Goal: Entertainment & Leisure: Browse casually

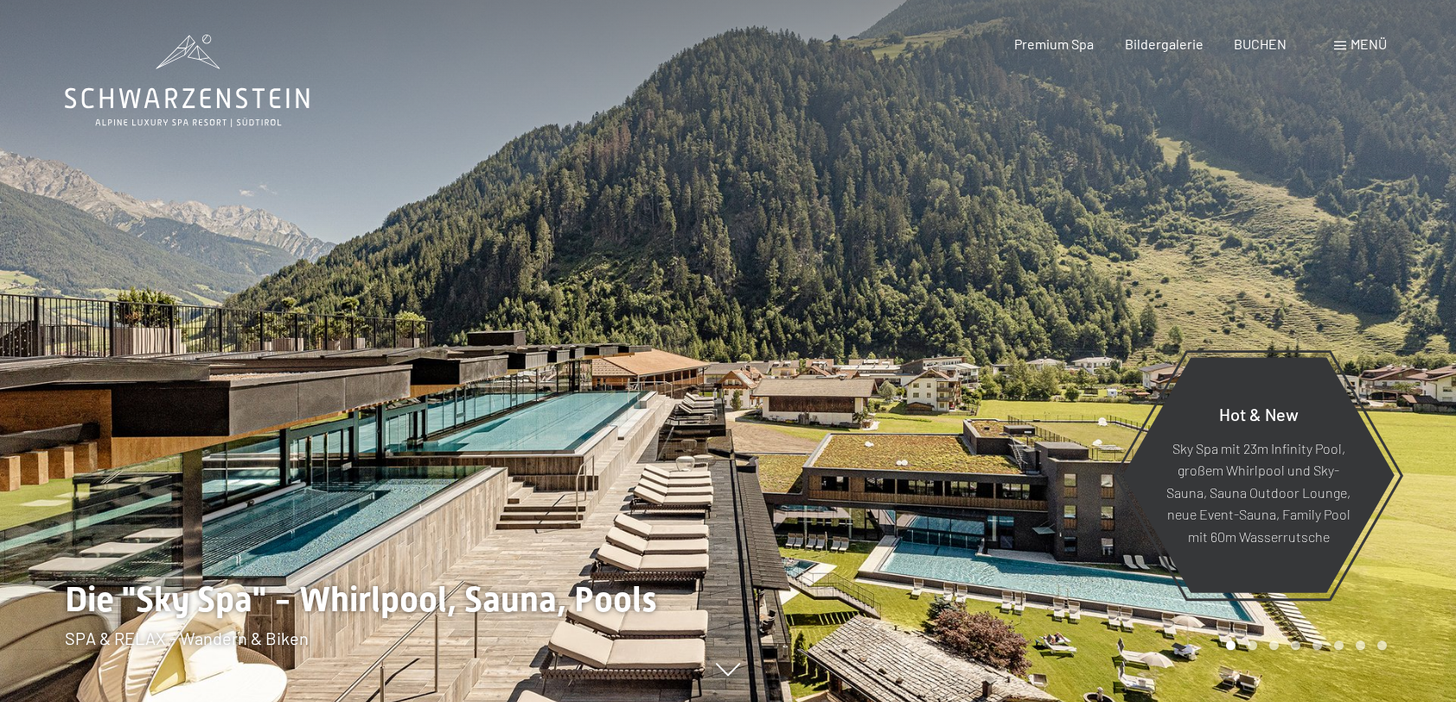
click at [1364, 46] on span "Menü" at bounding box center [1368, 43] width 36 height 16
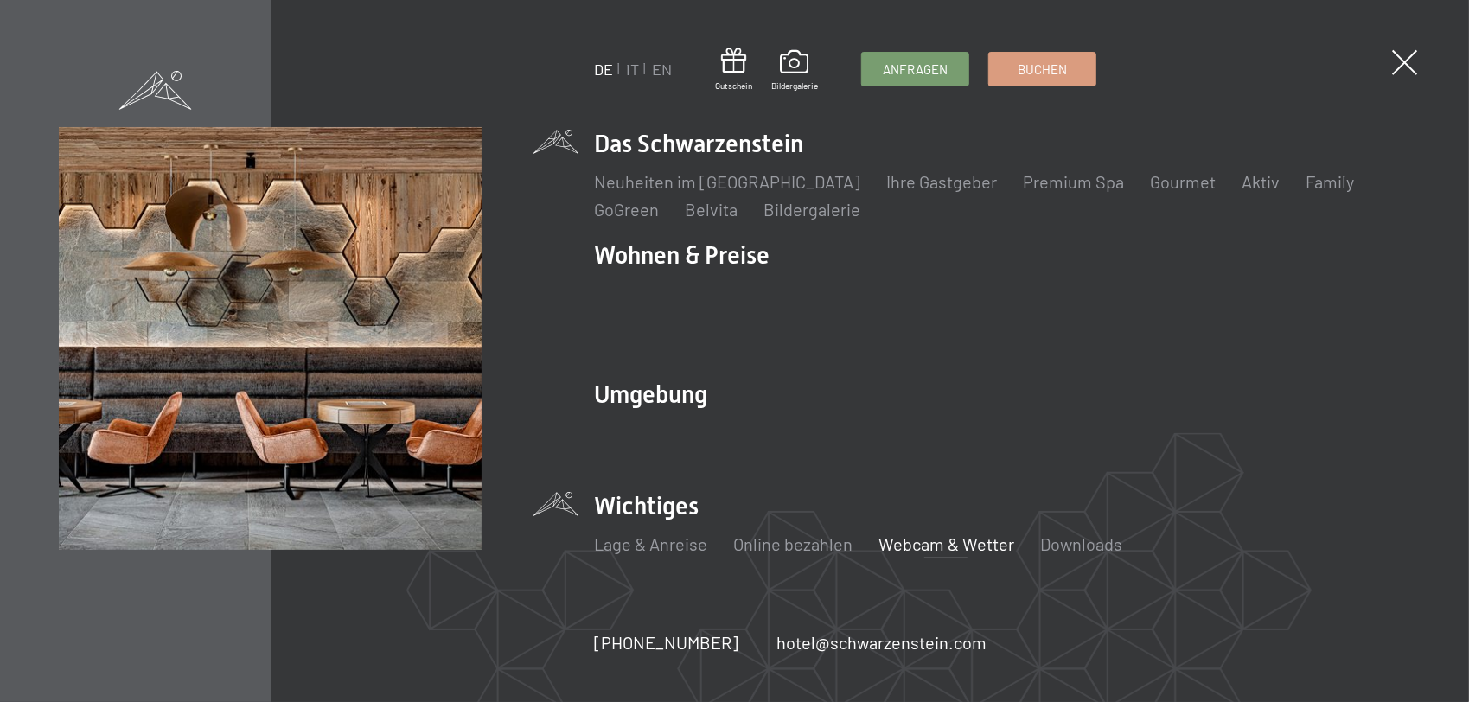
click at [923, 533] on link "Webcam & Wetter" at bounding box center [946, 543] width 136 height 21
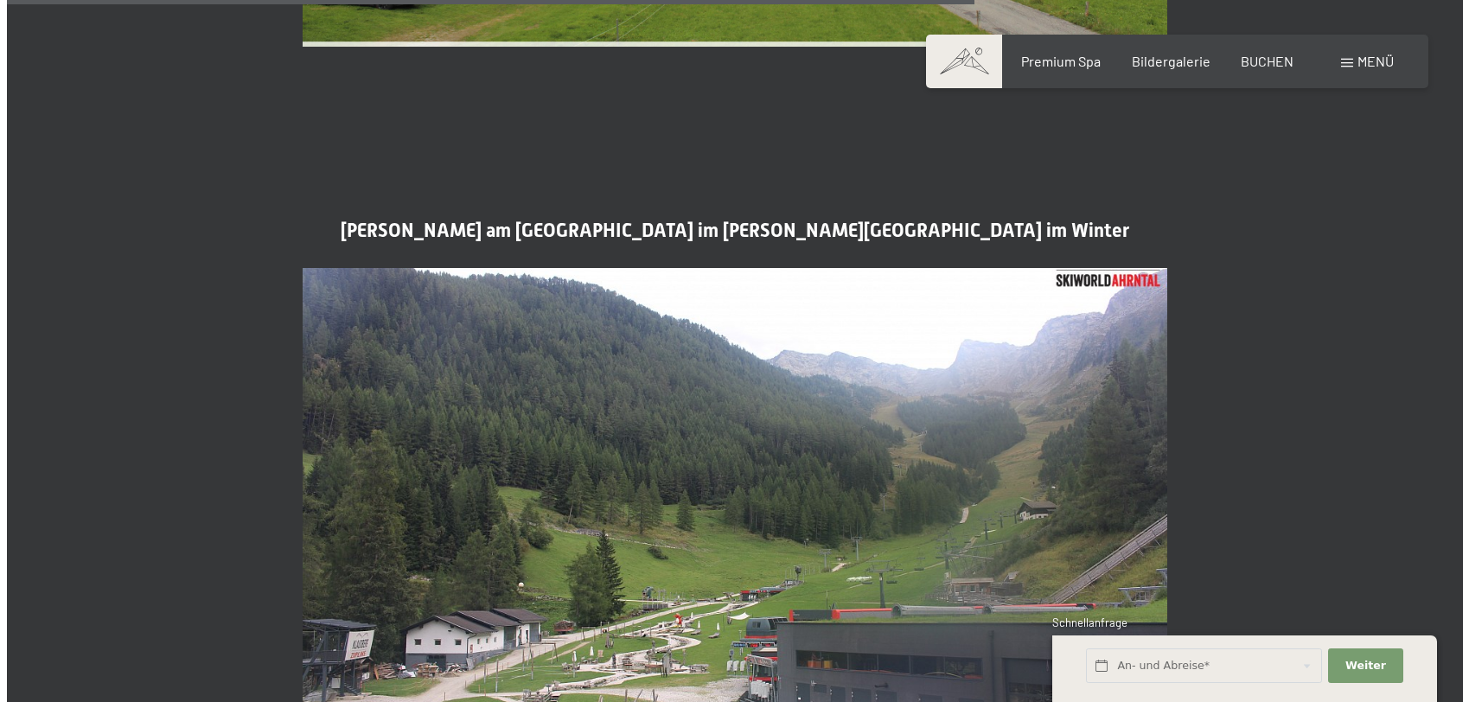
scroll to position [4322, 0]
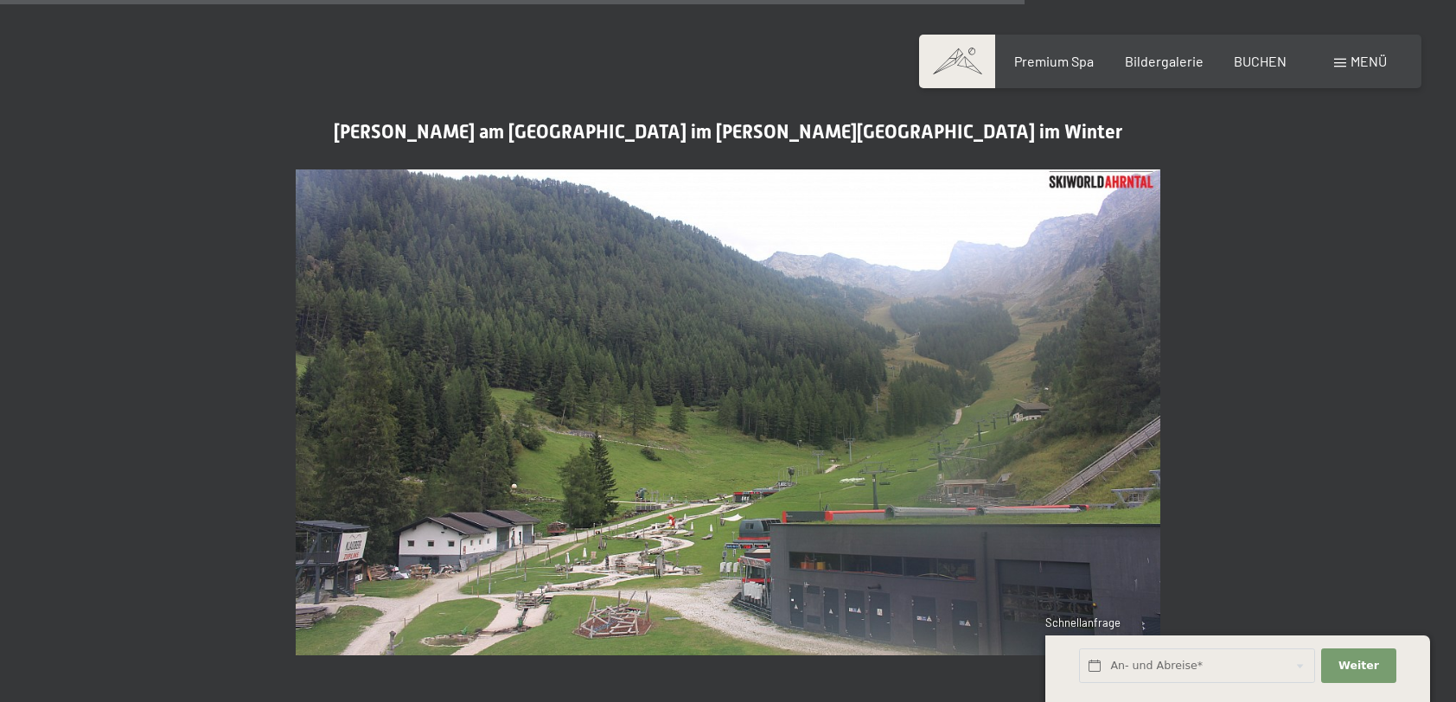
click at [1364, 61] on span "Menü" at bounding box center [1368, 61] width 36 height 16
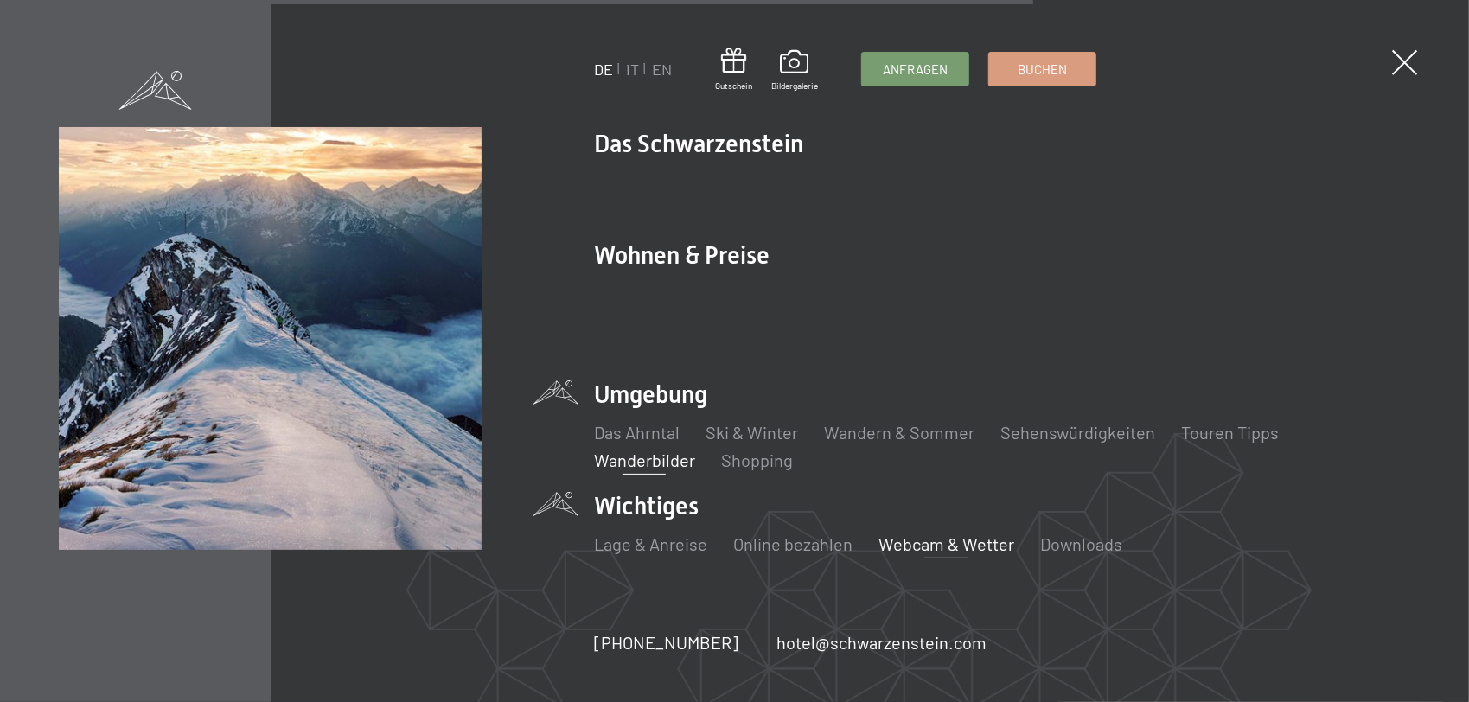
click at [667, 450] on link "Wanderbilder" at bounding box center [644, 460] width 101 height 21
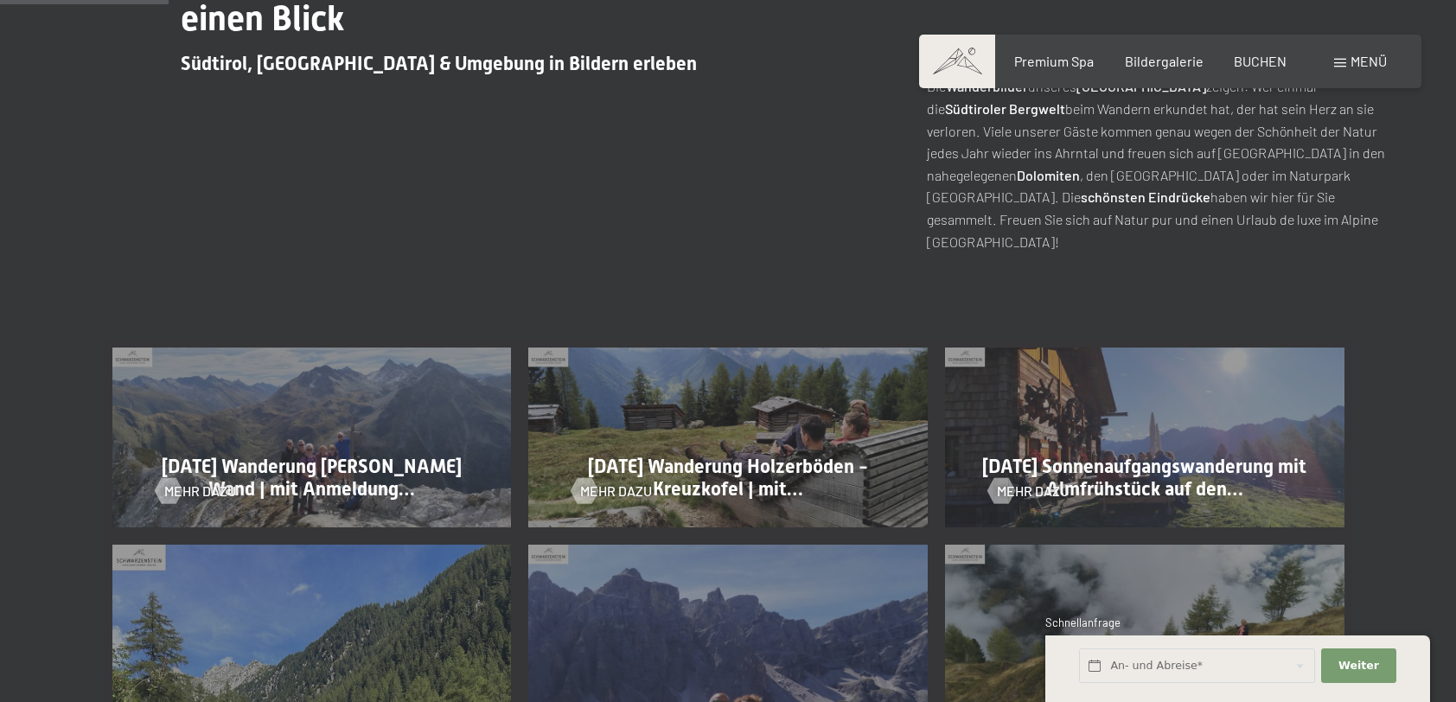
scroll to position [778, 0]
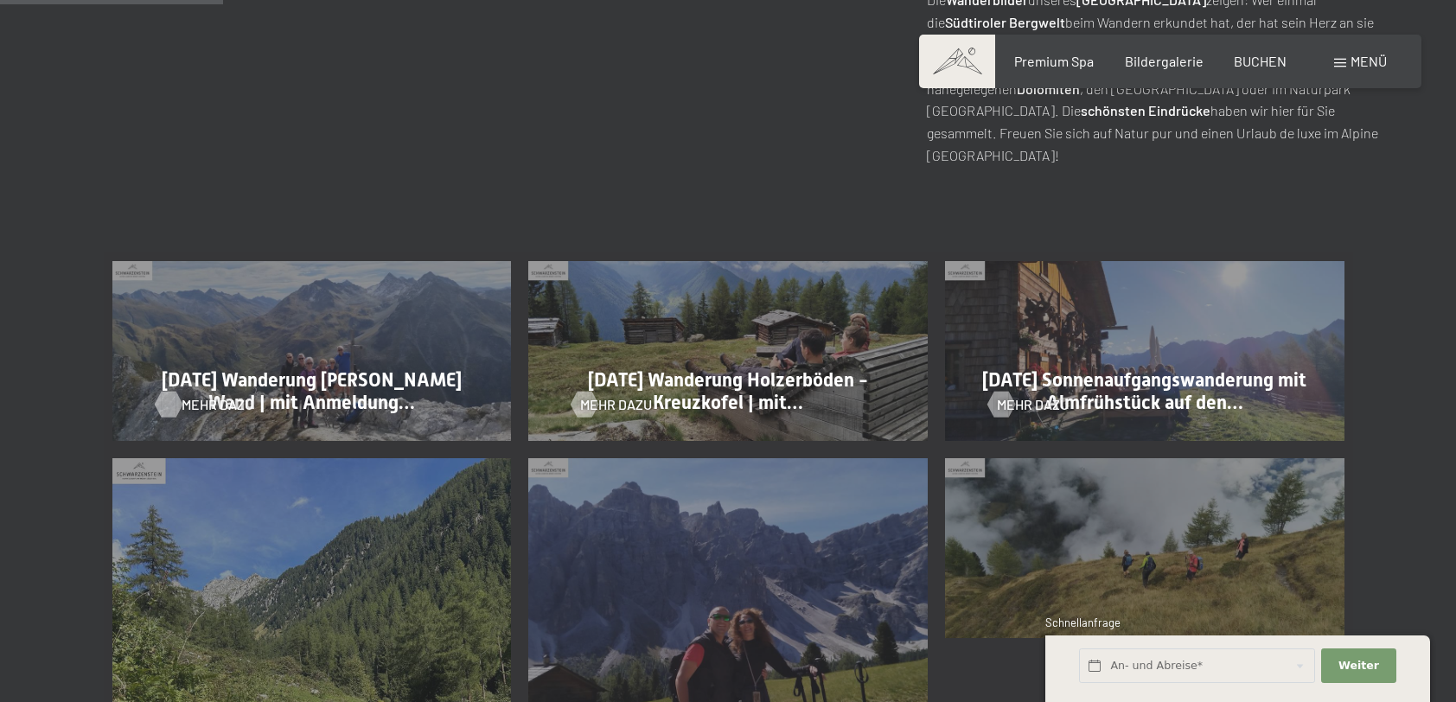
click at [175, 410] on div at bounding box center [168, 405] width 15 height 26
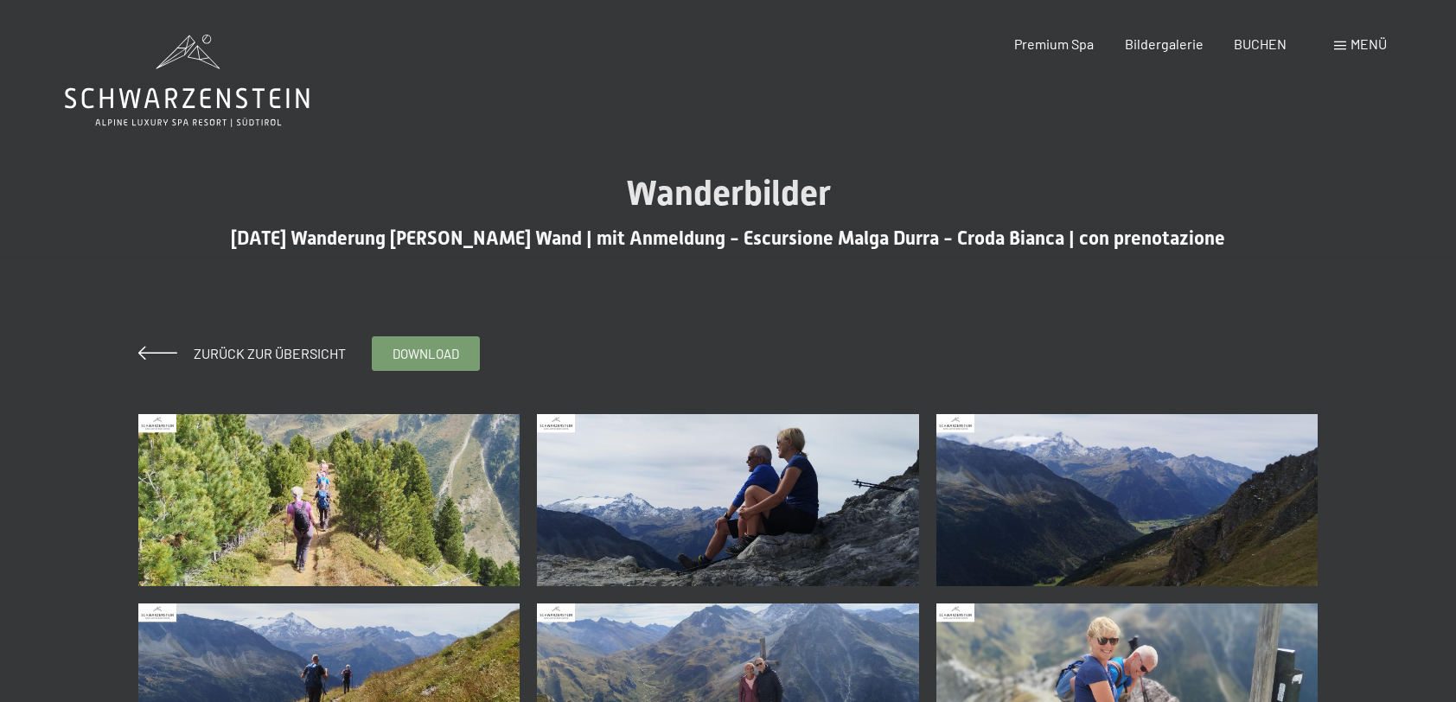
click at [421, 554] on img at bounding box center [329, 500] width 382 height 172
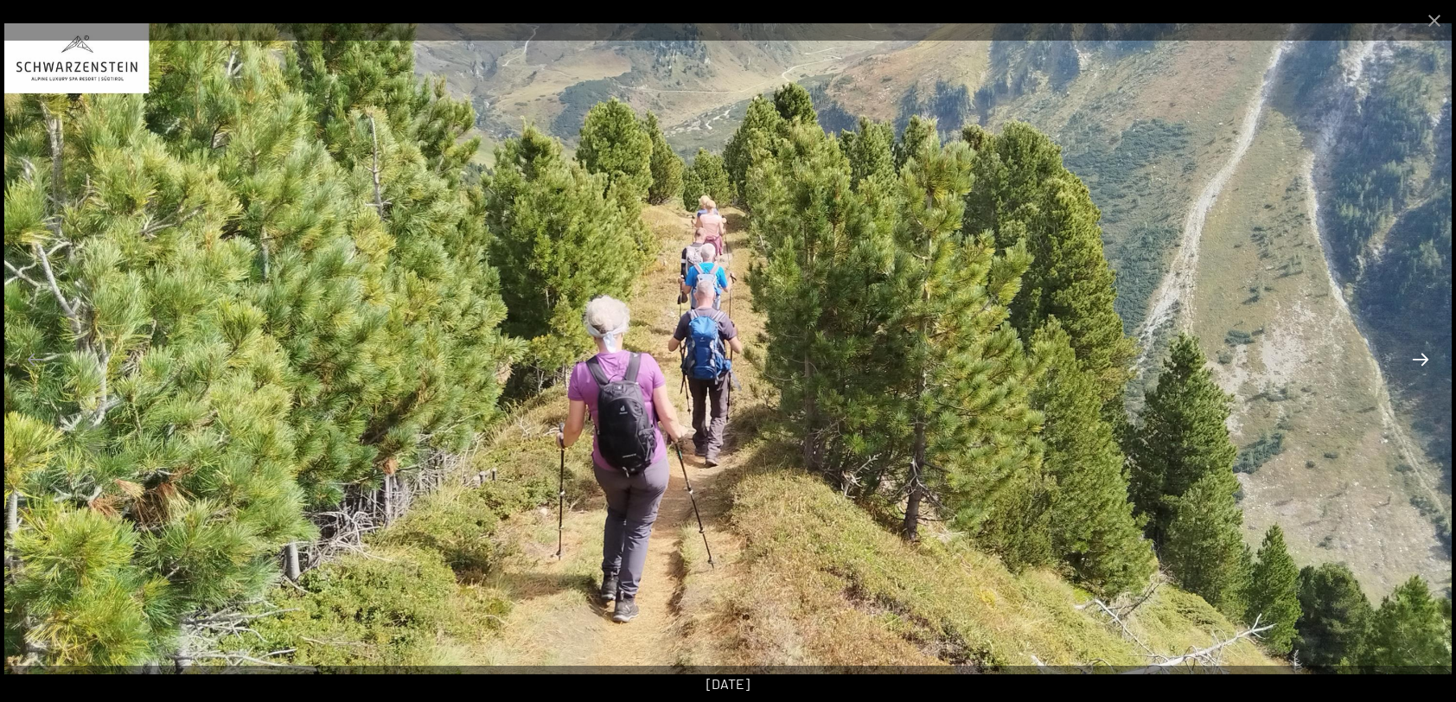
click at [1418, 356] on button "Next slide" at bounding box center [1420, 359] width 36 height 34
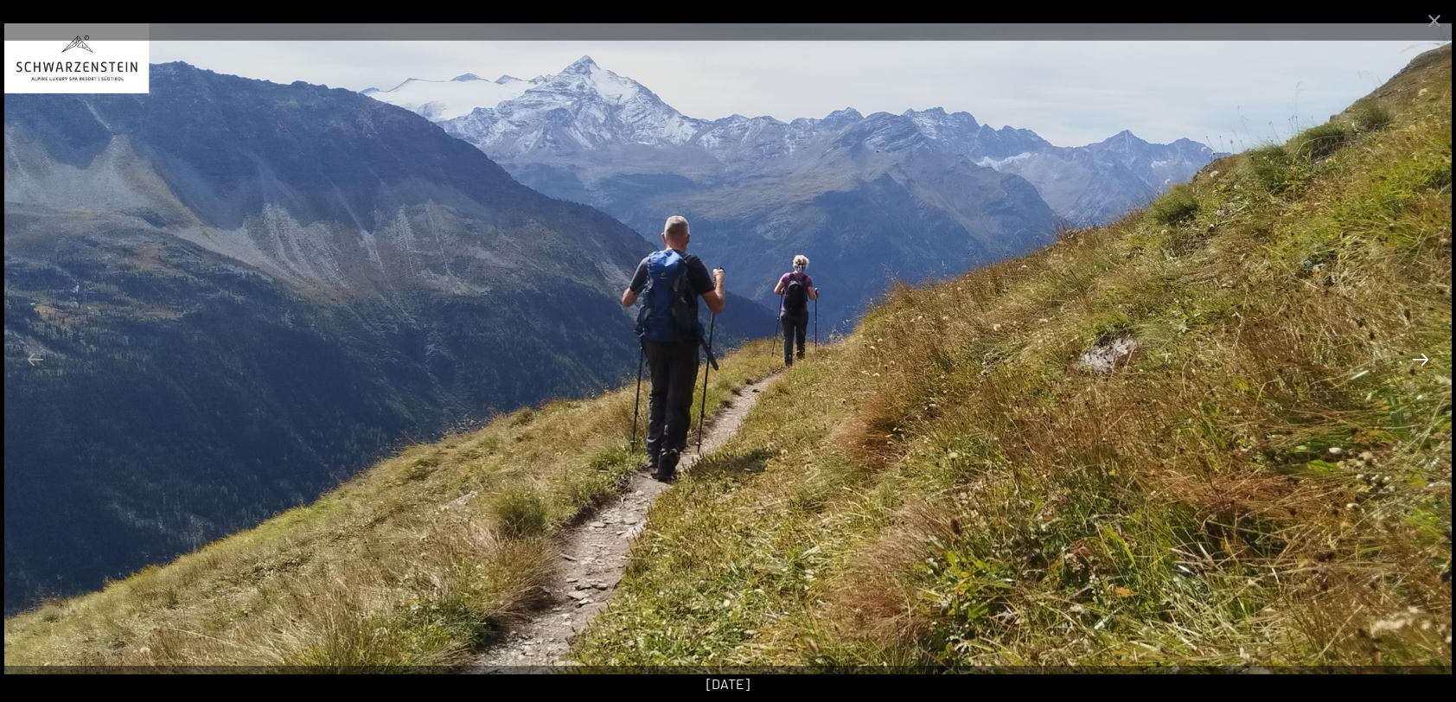
click at [1418, 356] on button "Next slide" at bounding box center [1420, 359] width 36 height 34
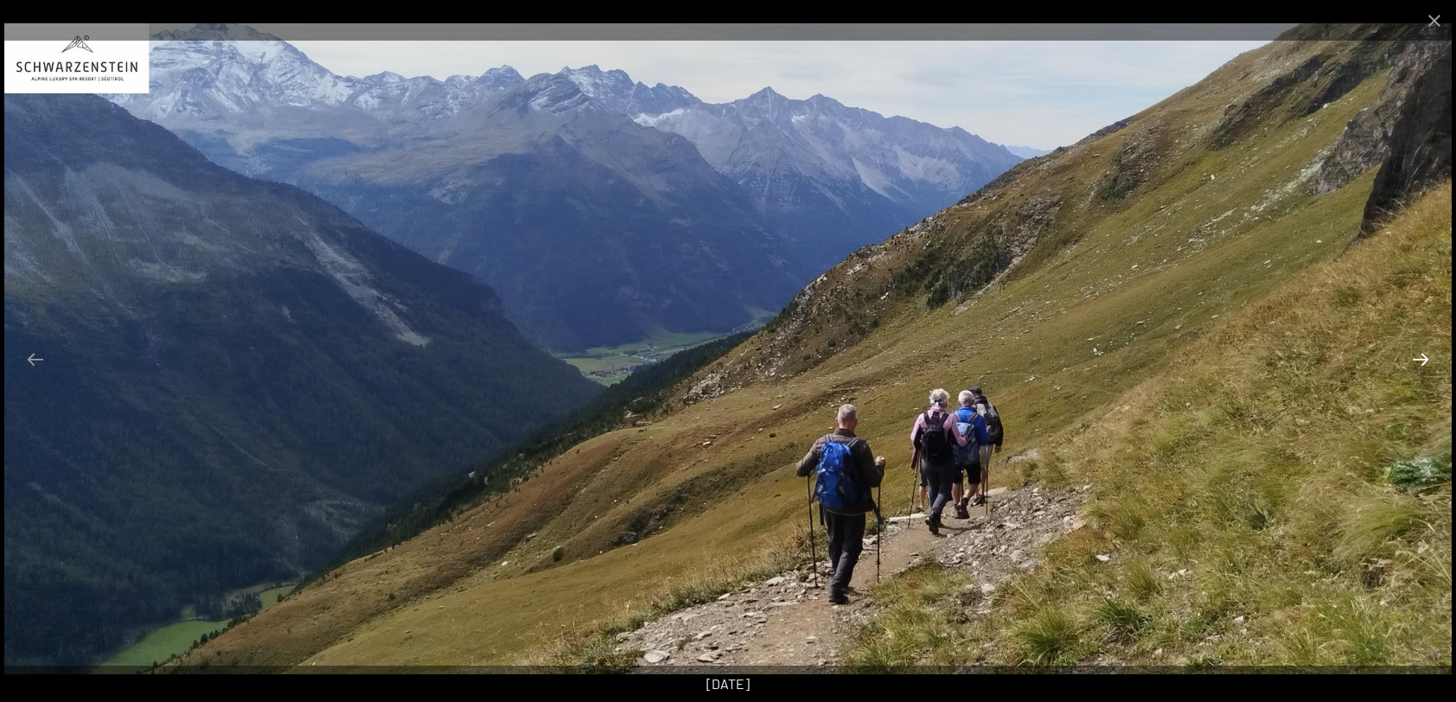
click at [1418, 356] on button "Next slide" at bounding box center [1420, 359] width 36 height 34
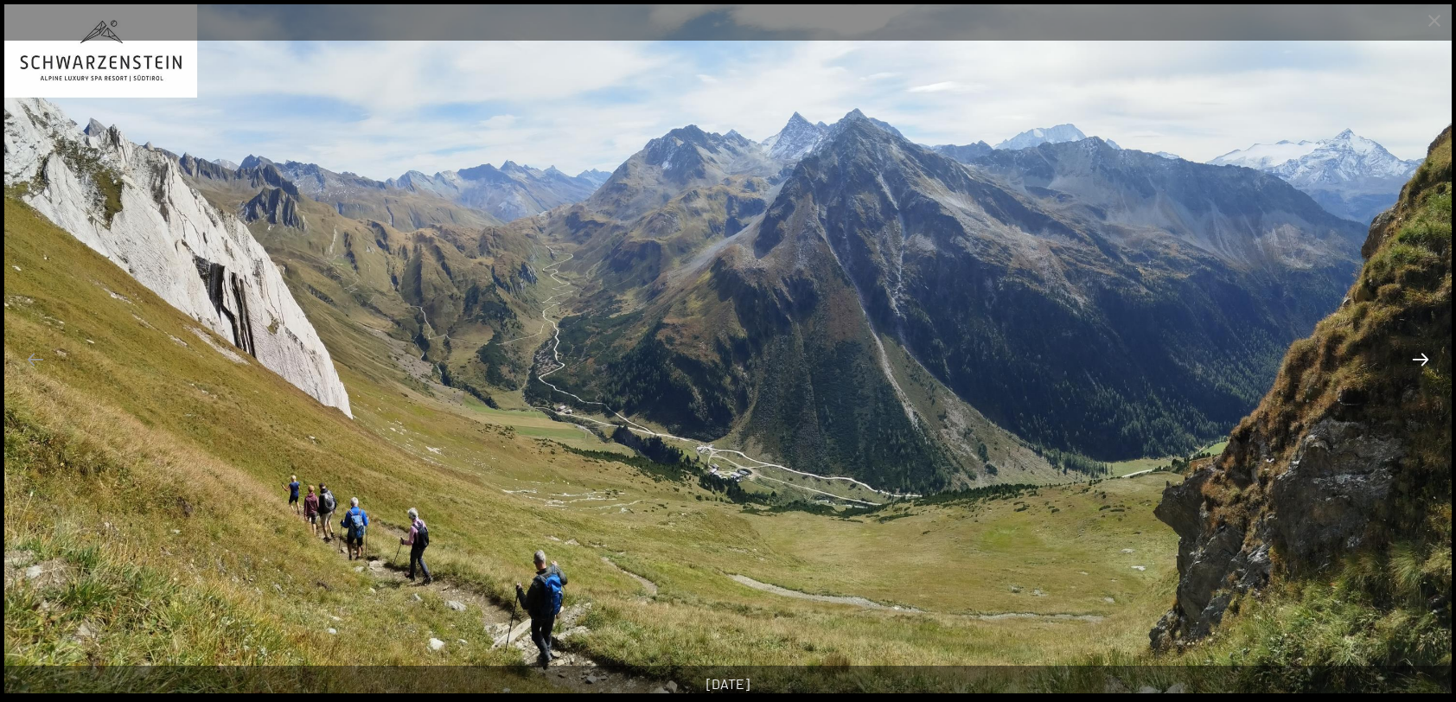
click at [1418, 356] on button "Next slide" at bounding box center [1420, 359] width 36 height 34
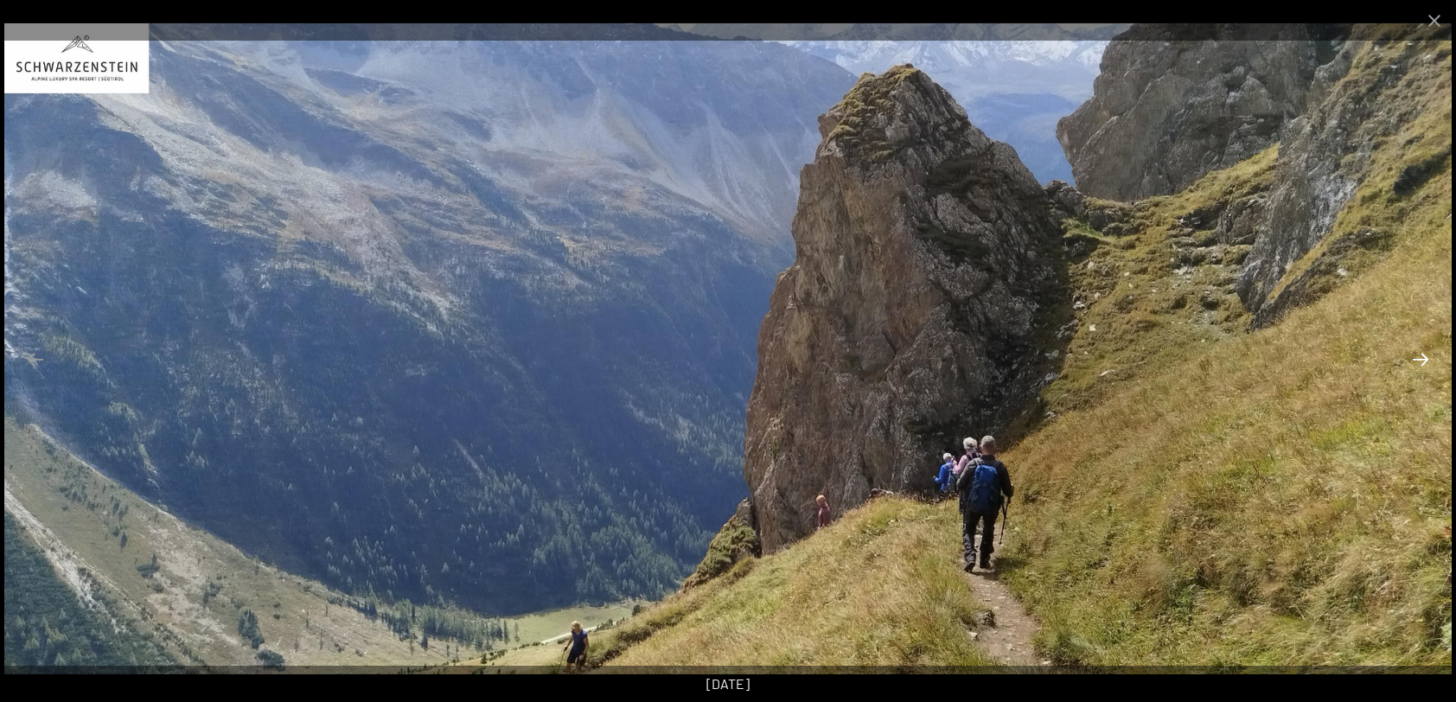
click at [1418, 356] on button "Next slide" at bounding box center [1420, 359] width 36 height 34
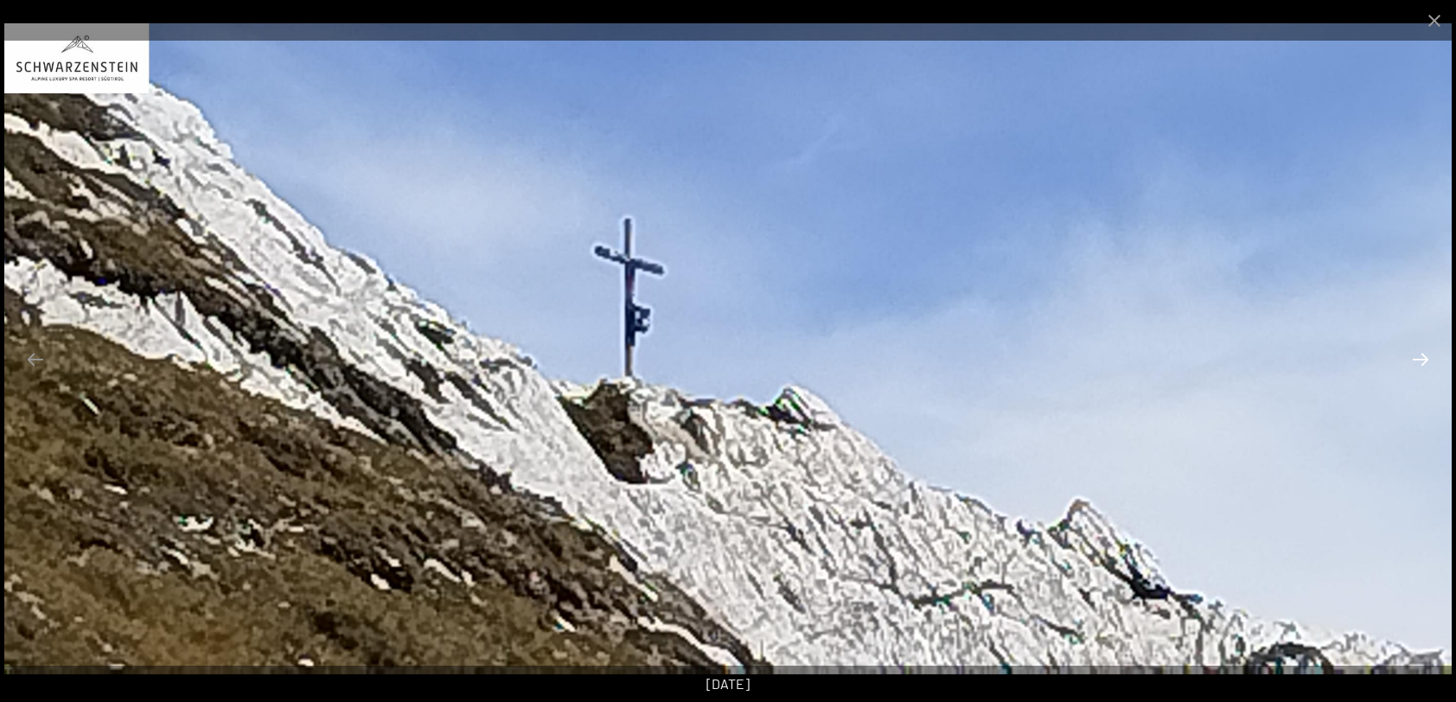
click at [1418, 356] on button "Next slide" at bounding box center [1420, 359] width 36 height 34
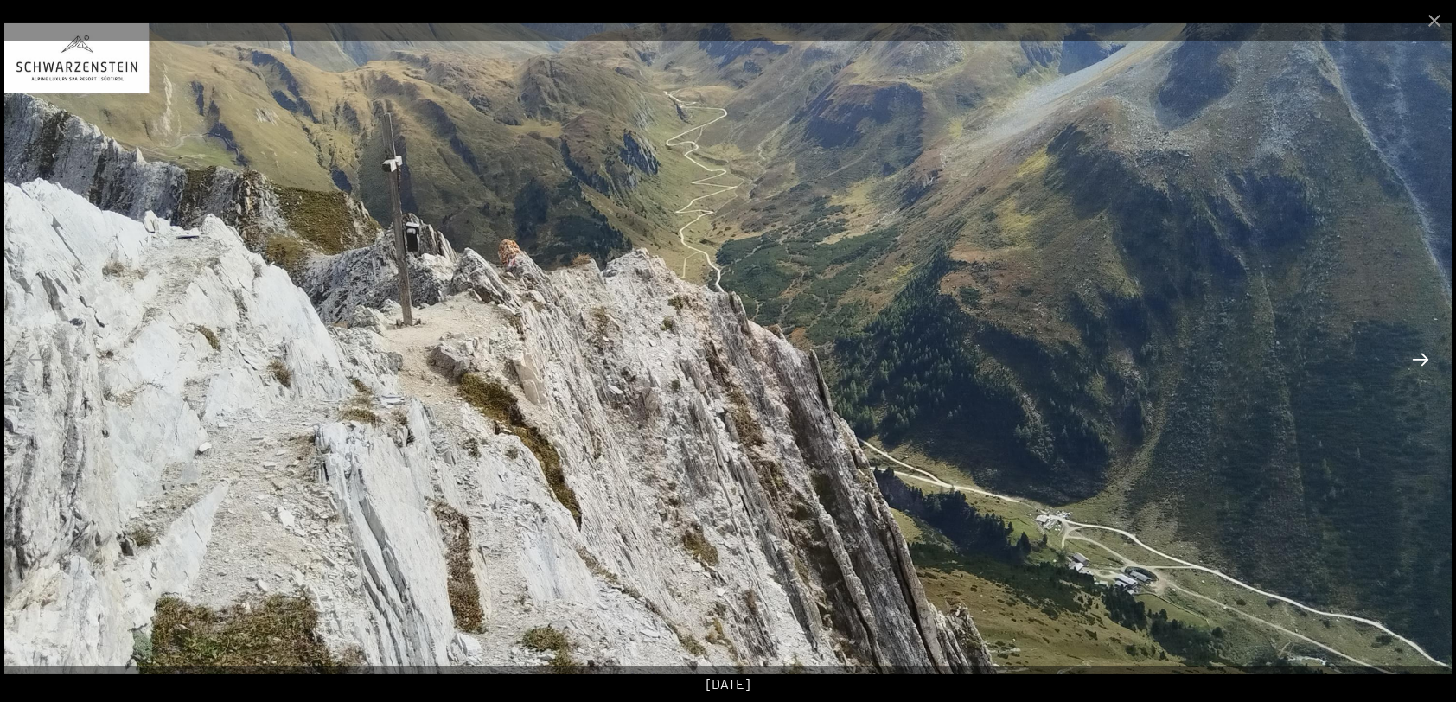
click at [1418, 360] on button "Next slide" at bounding box center [1420, 359] width 36 height 34
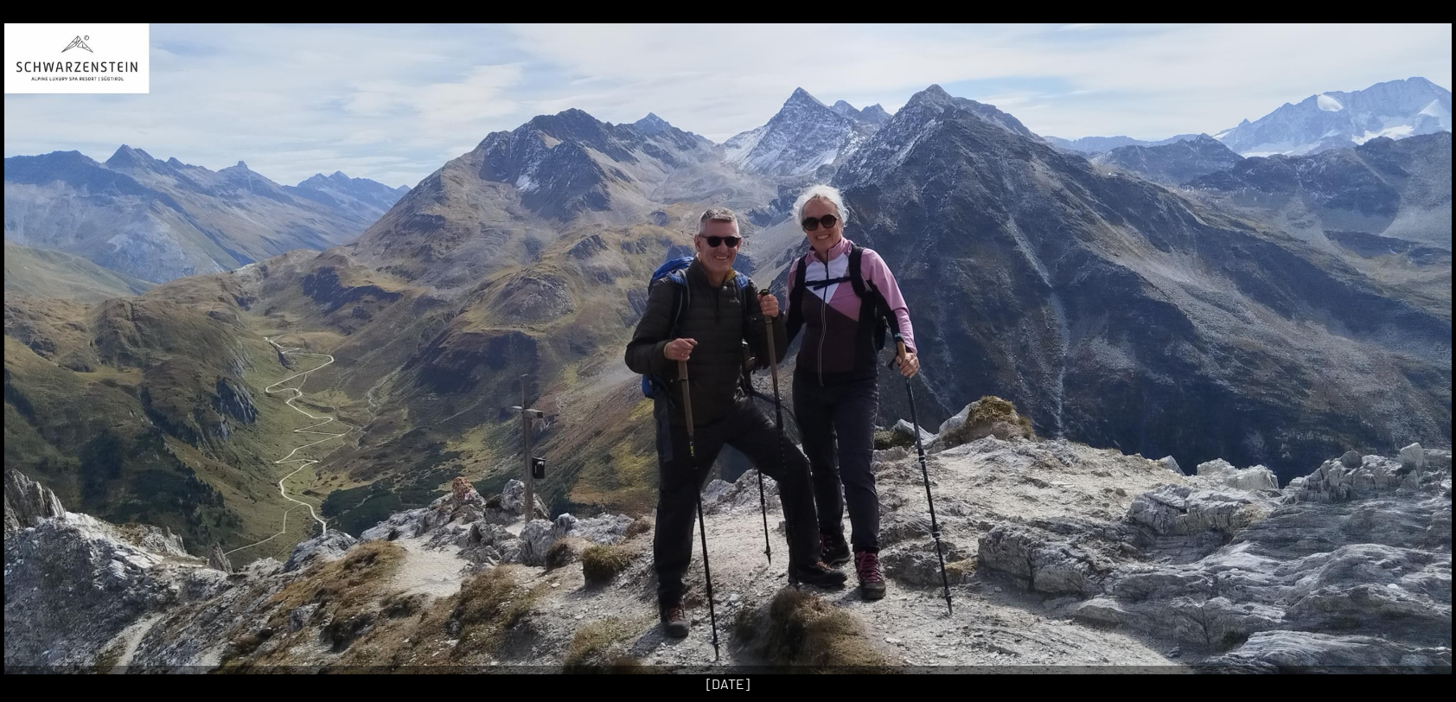
click at [1418, 360] on button "Next slide" at bounding box center [1429, 359] width 36 height 34
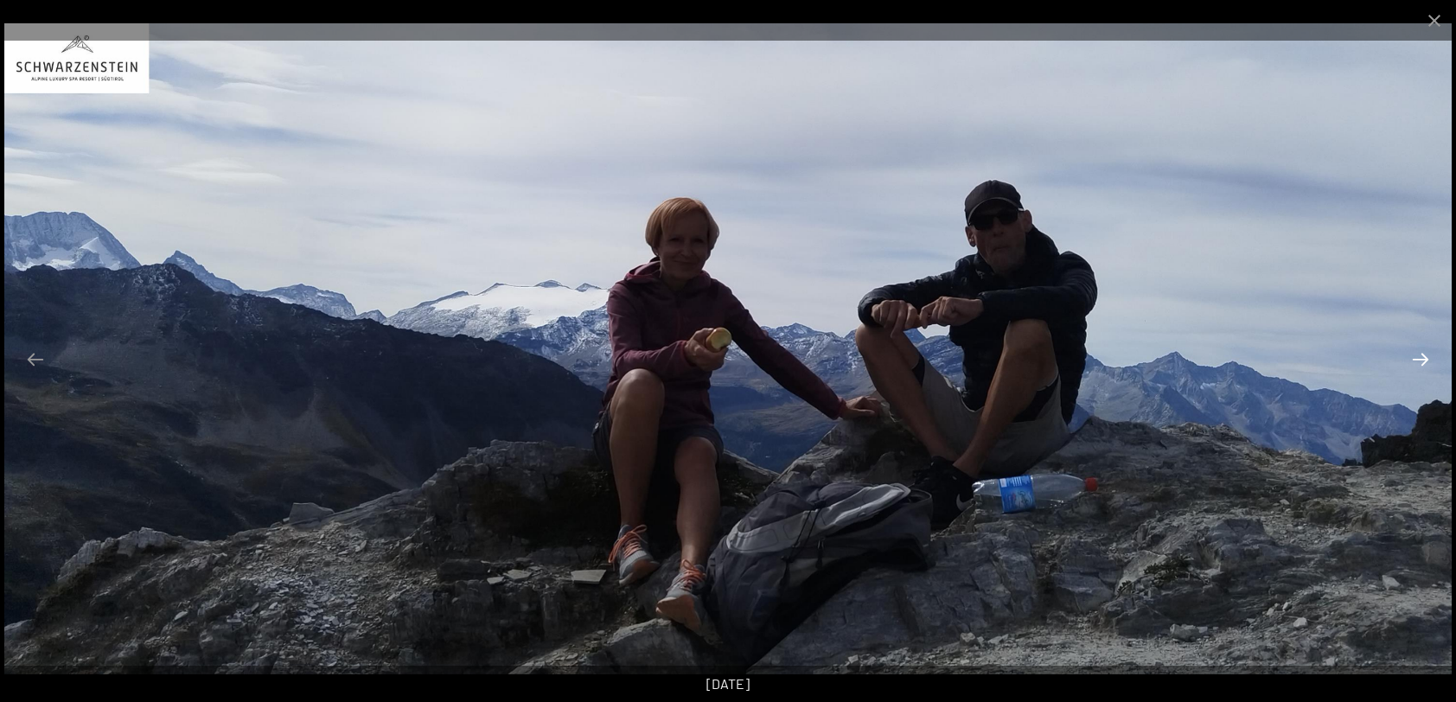
click at [1418, 360] on button "Next slide" at bounding box center [1420, 359] width 36 height 34
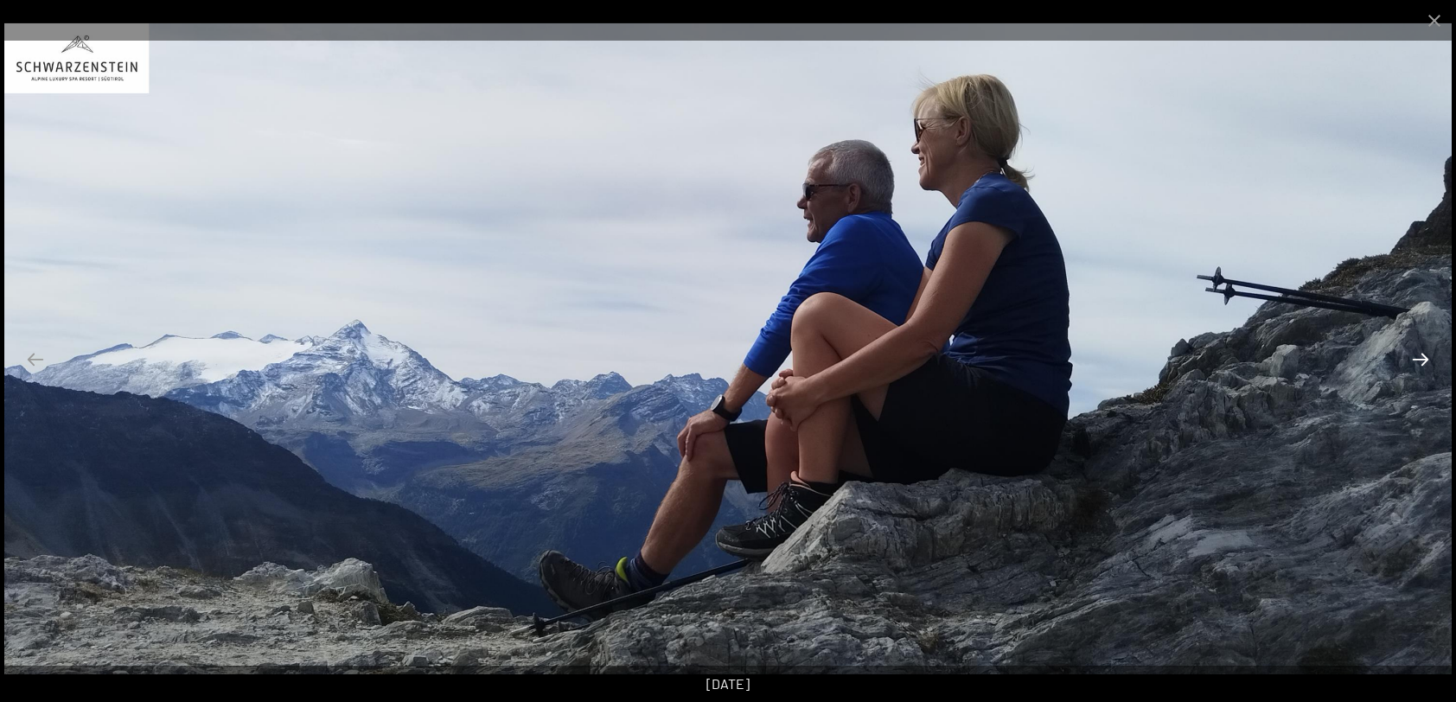
click at [1419, 360] on button "Next slide" at bounding box center [1420, 359] width 36 height 34
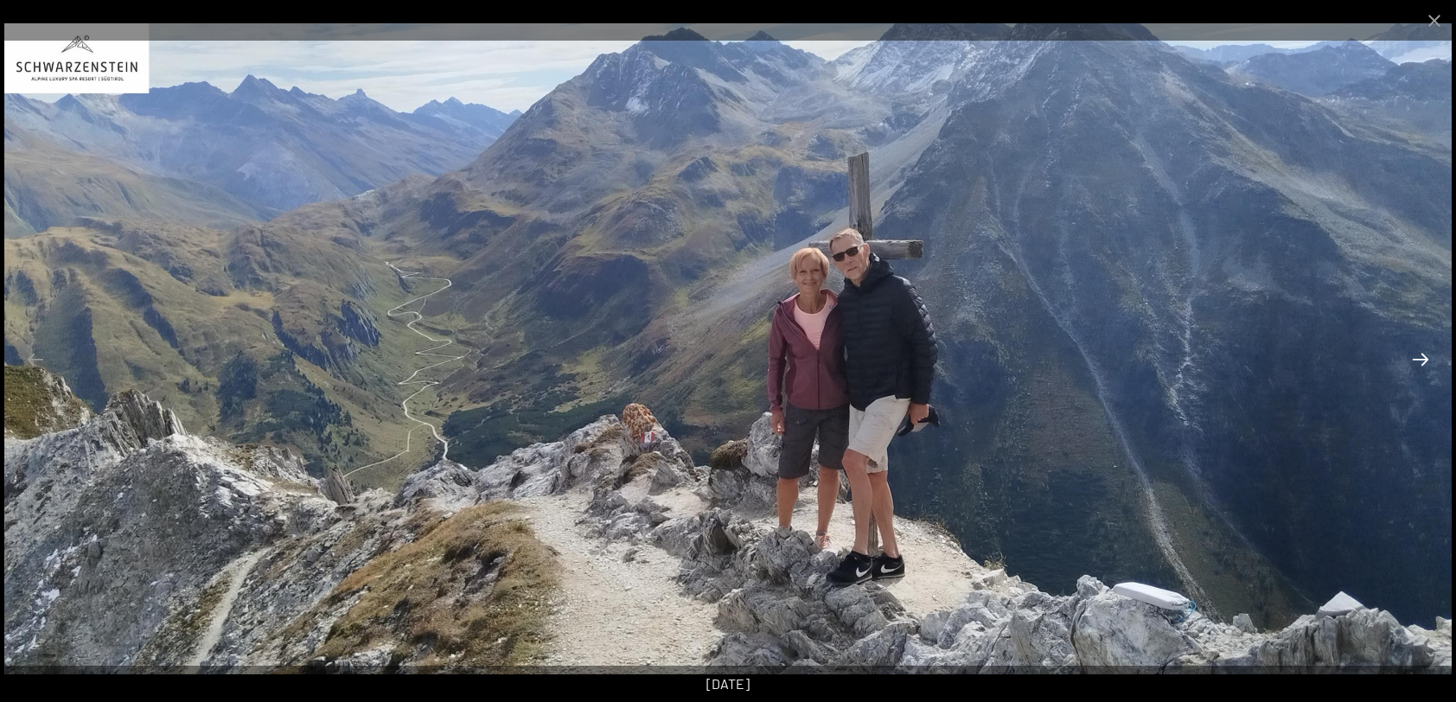
click at [1423, 362] on button "Next slide" at bounding box center [1420, 359] width 36 height 34
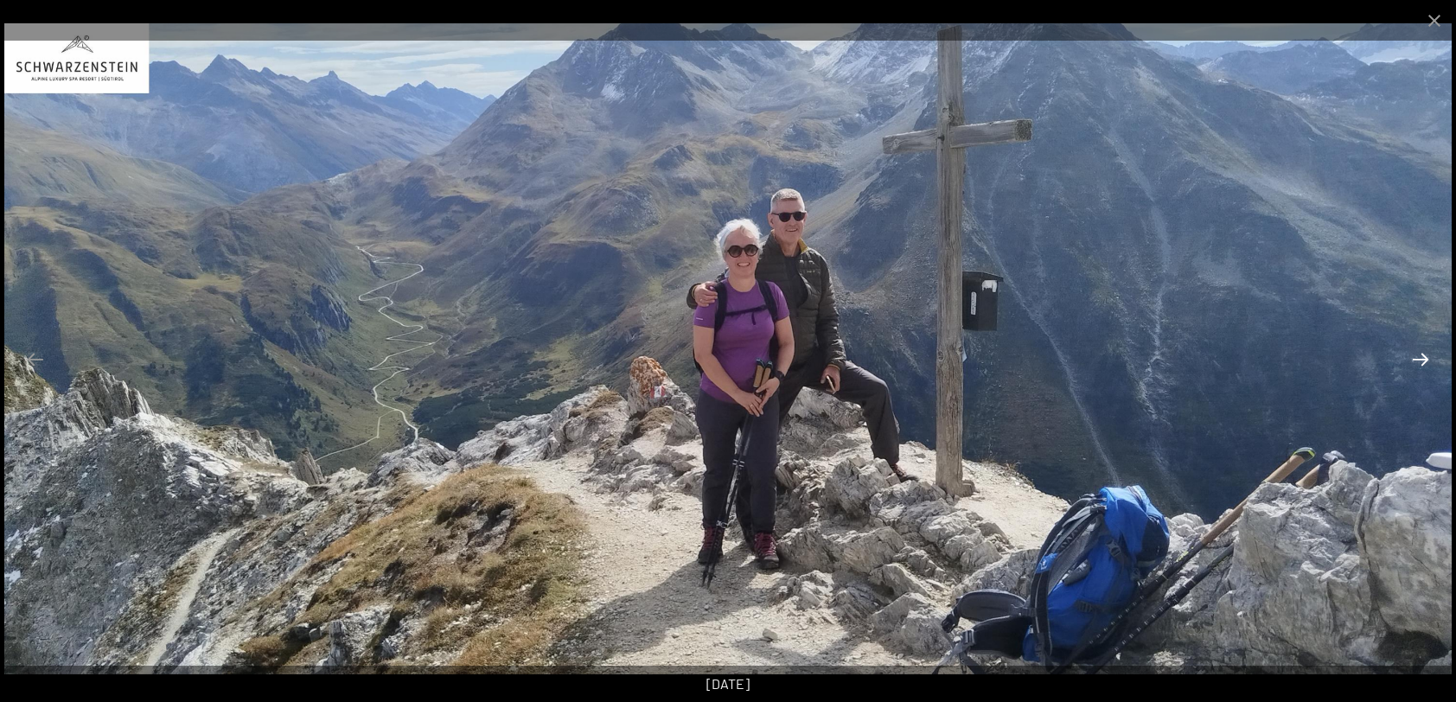
click at [1419, 354] on button "Next slide" at bounding box center [1420, 359] width 36 height 34
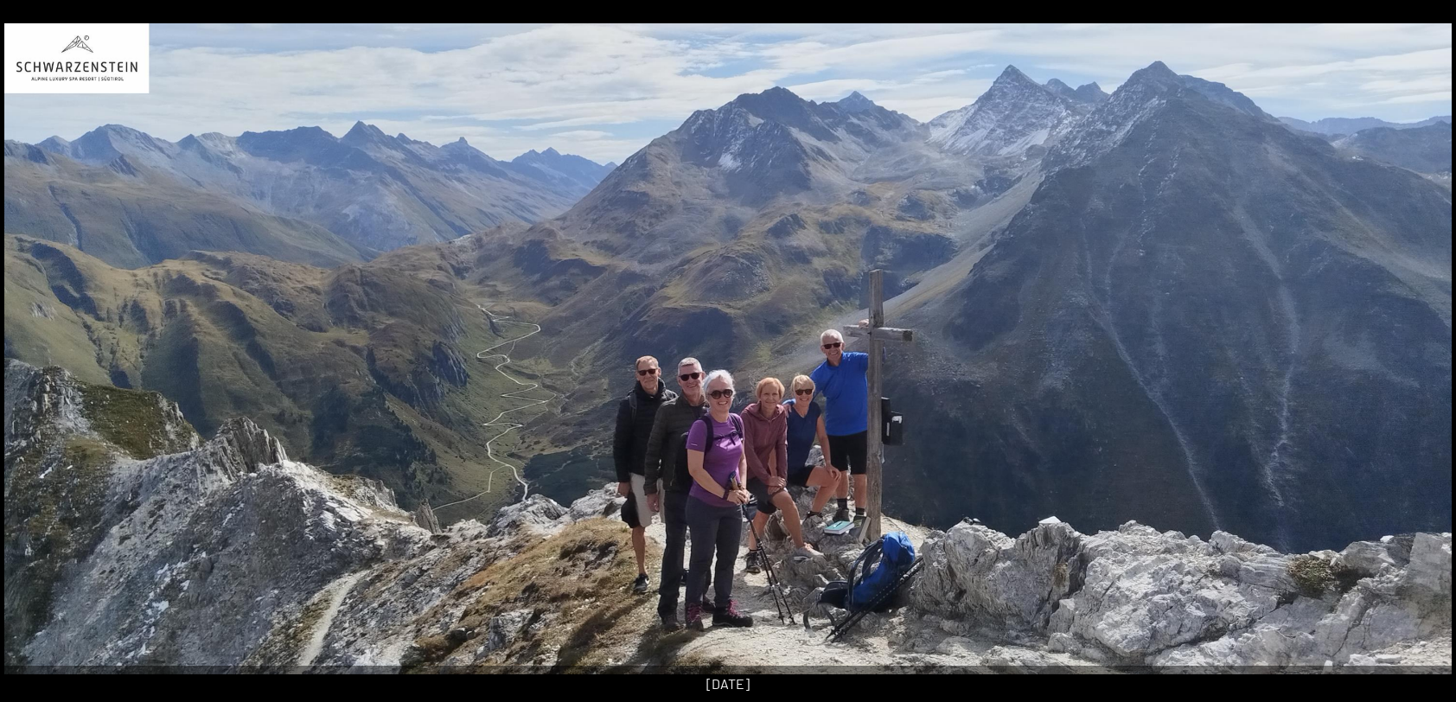
click at [1419, 354] on button "Next slide" at bounding box center [1429, 359] width 36 height 34
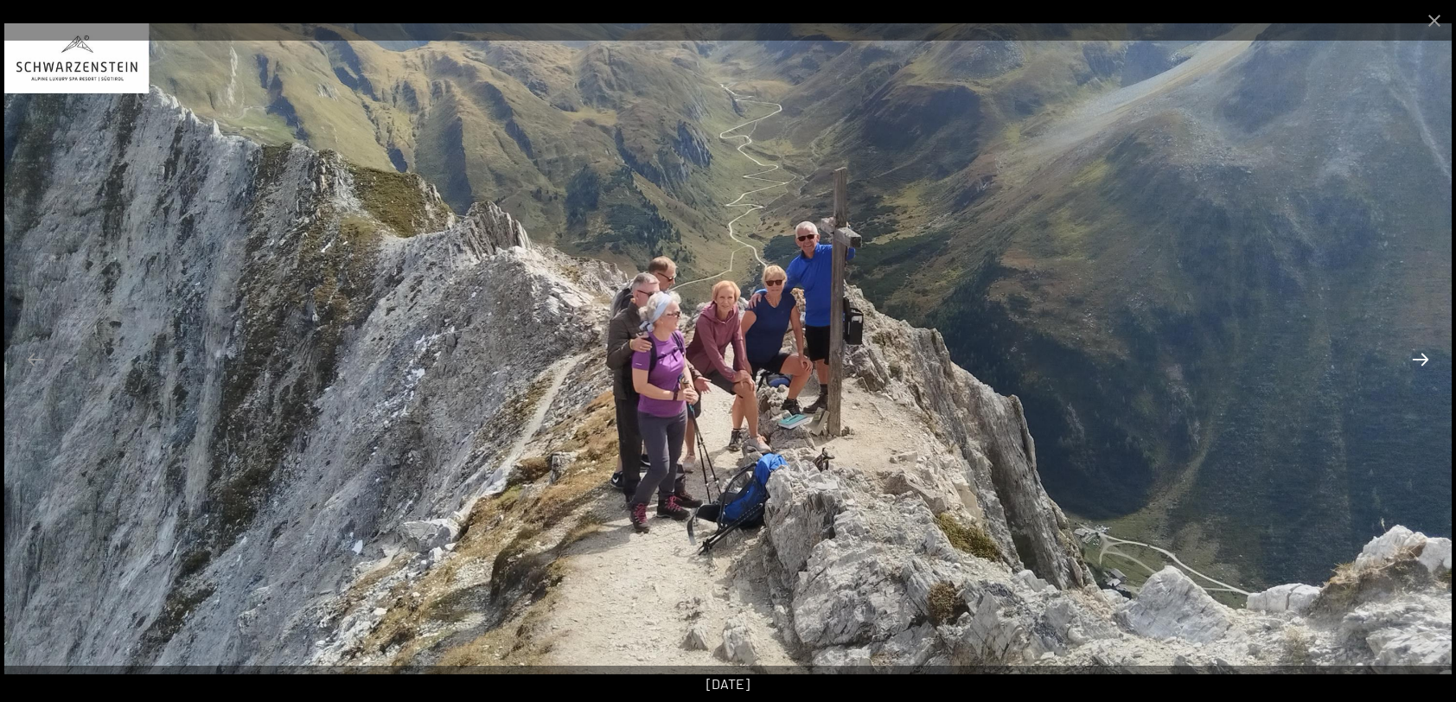
click at [1419, 354] on button "Next slide" at bounding box center [1420, 359] width 36 height 34
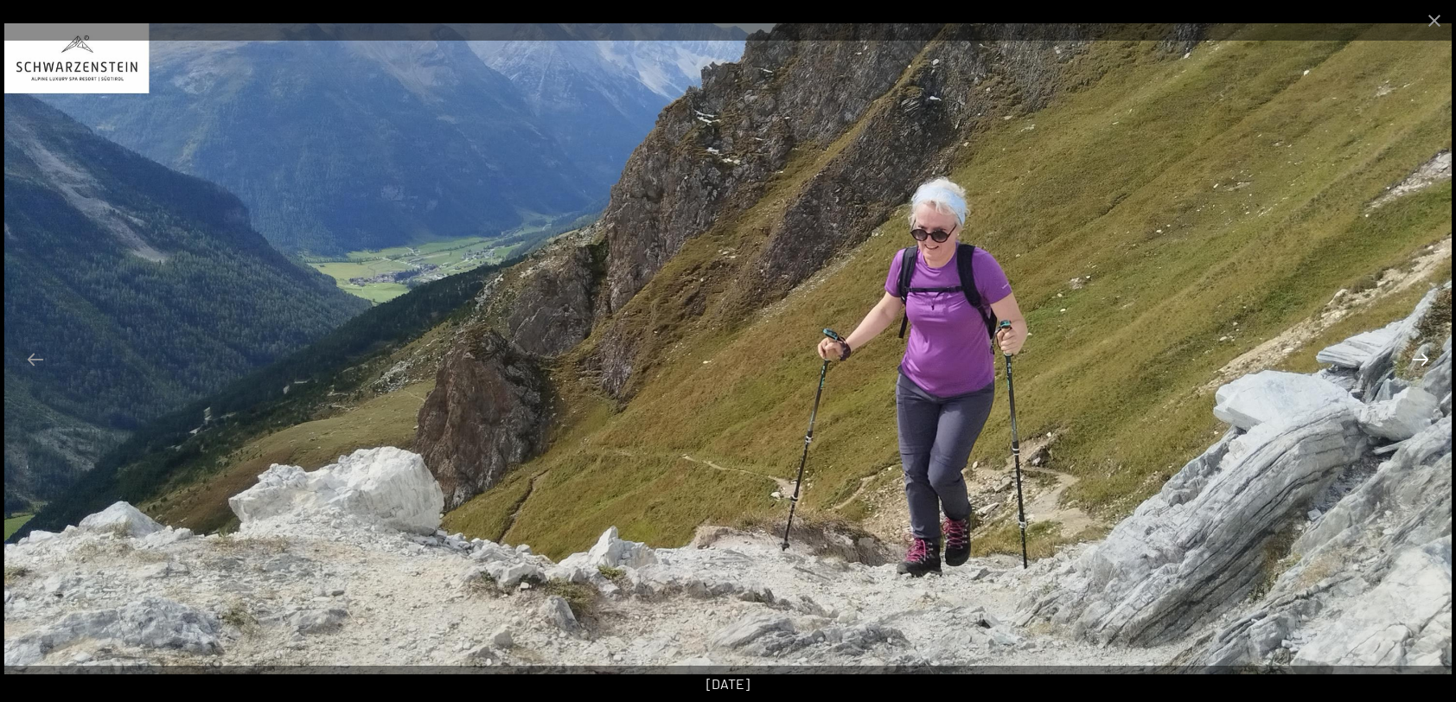
click at [1419, 354] on button "Next slide" at bounding box center [1420, 359] width 36 height 34
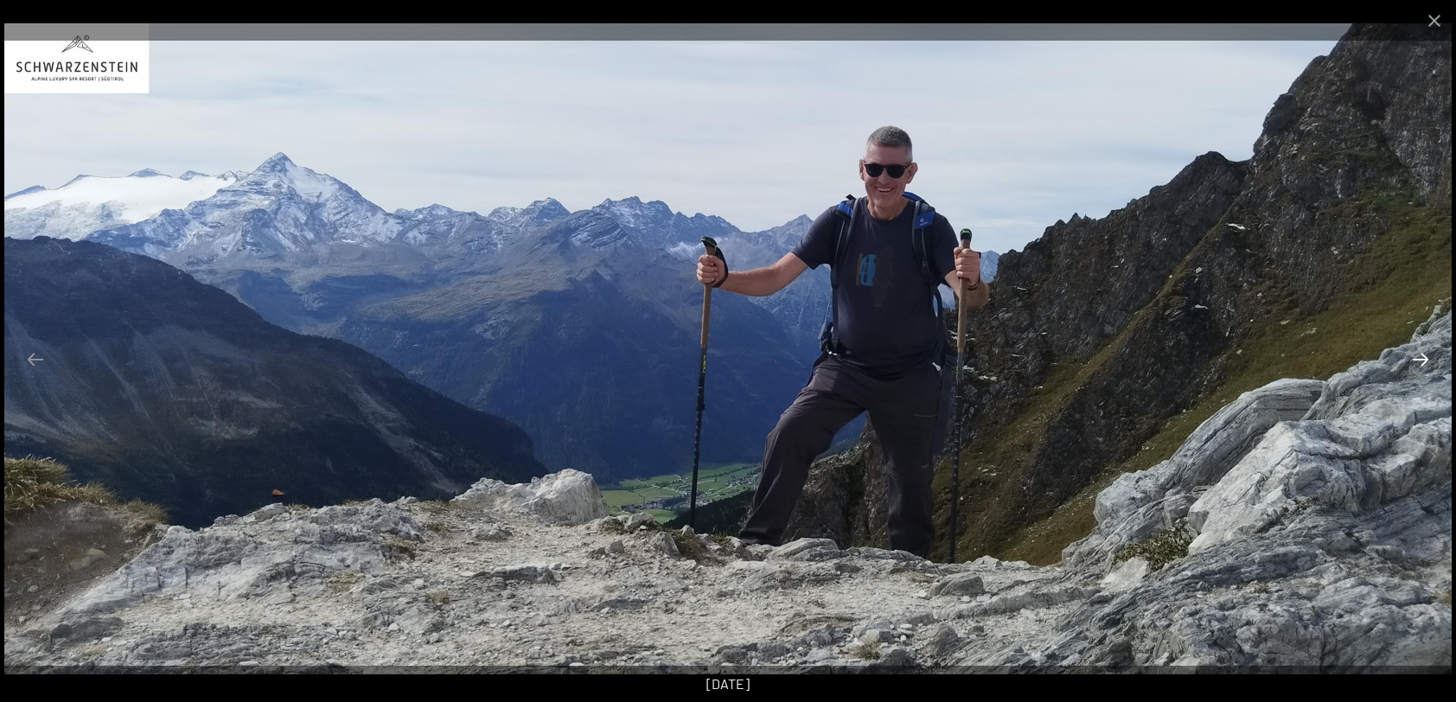
click at [1419, 354] on button "Next slide" at bounding box center [1420, 359] width 36 height 34
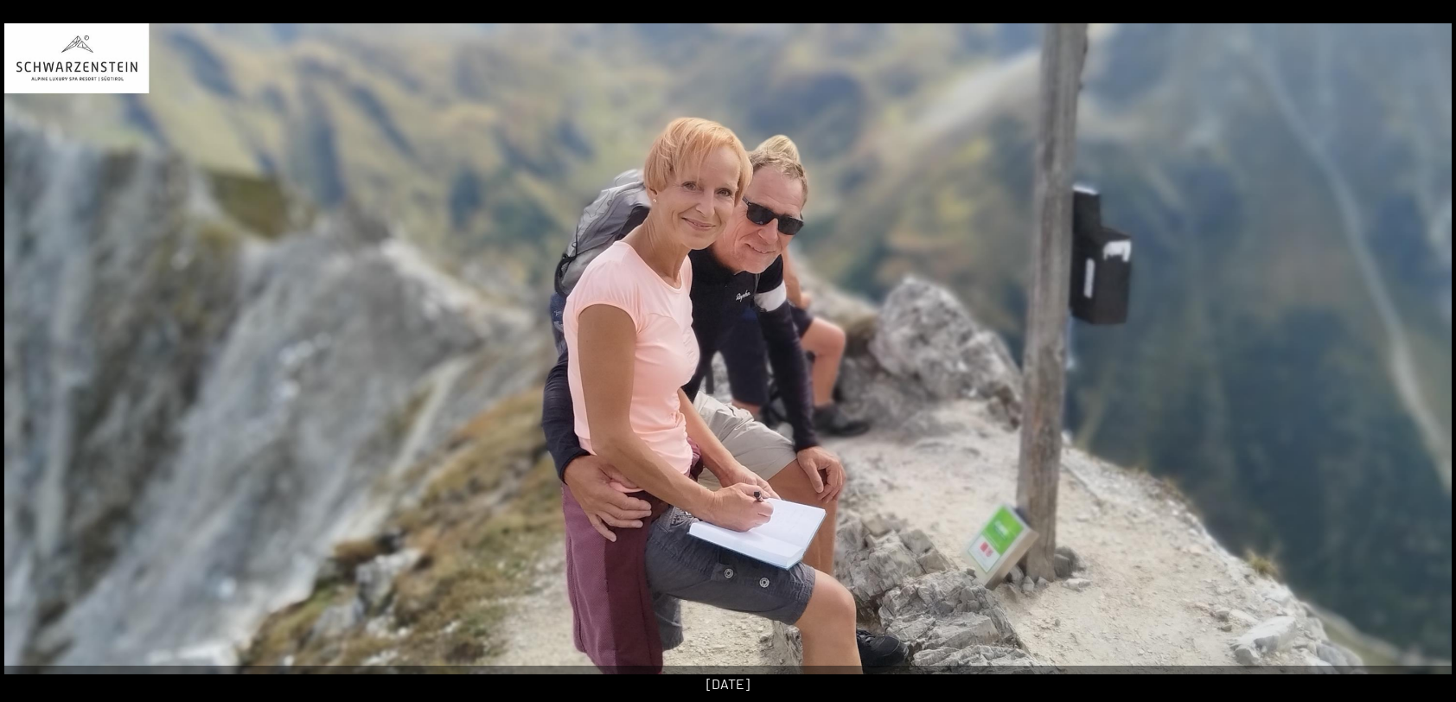
click at [1419, 354] on button "Next slide" at bounding box center [1429, 359] width 36 height 34
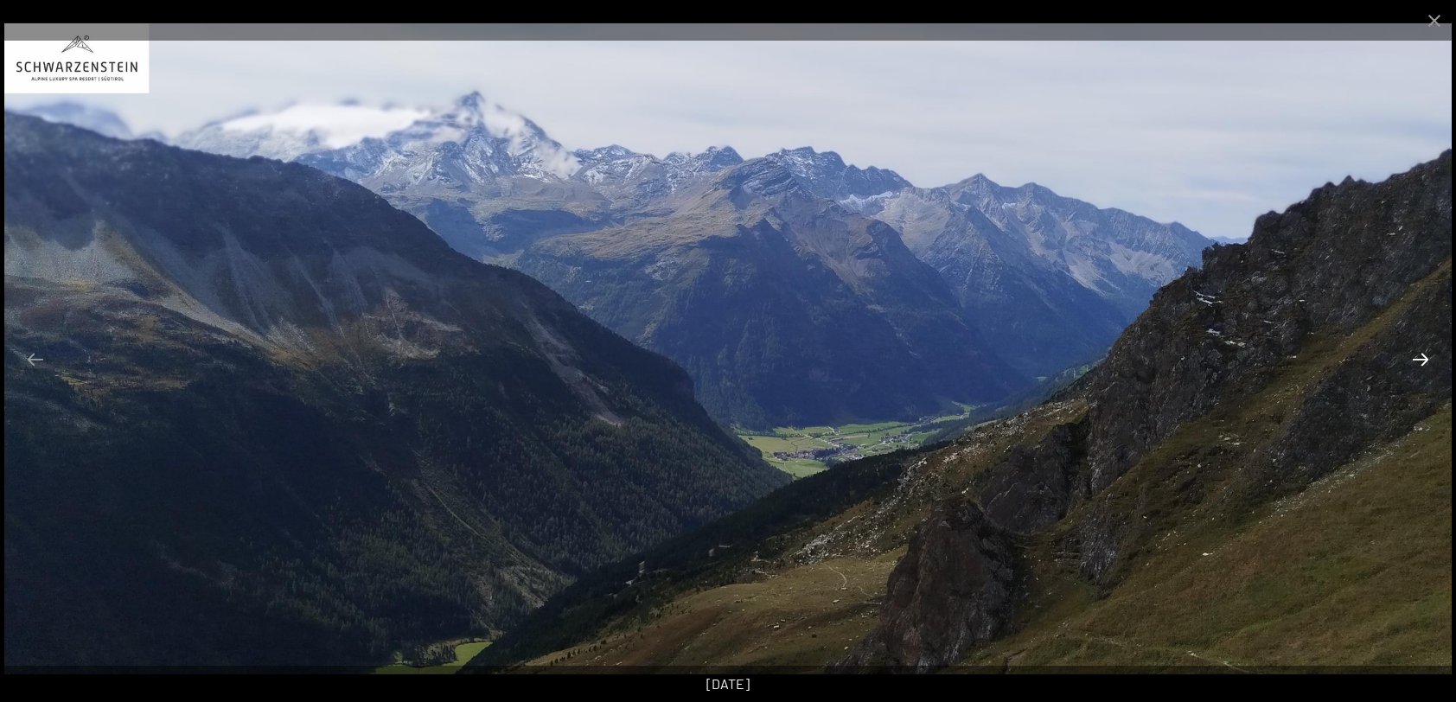
click at [1419, 354] on button "Next slide" at bounding box center [1420, 359] width 36 height 34
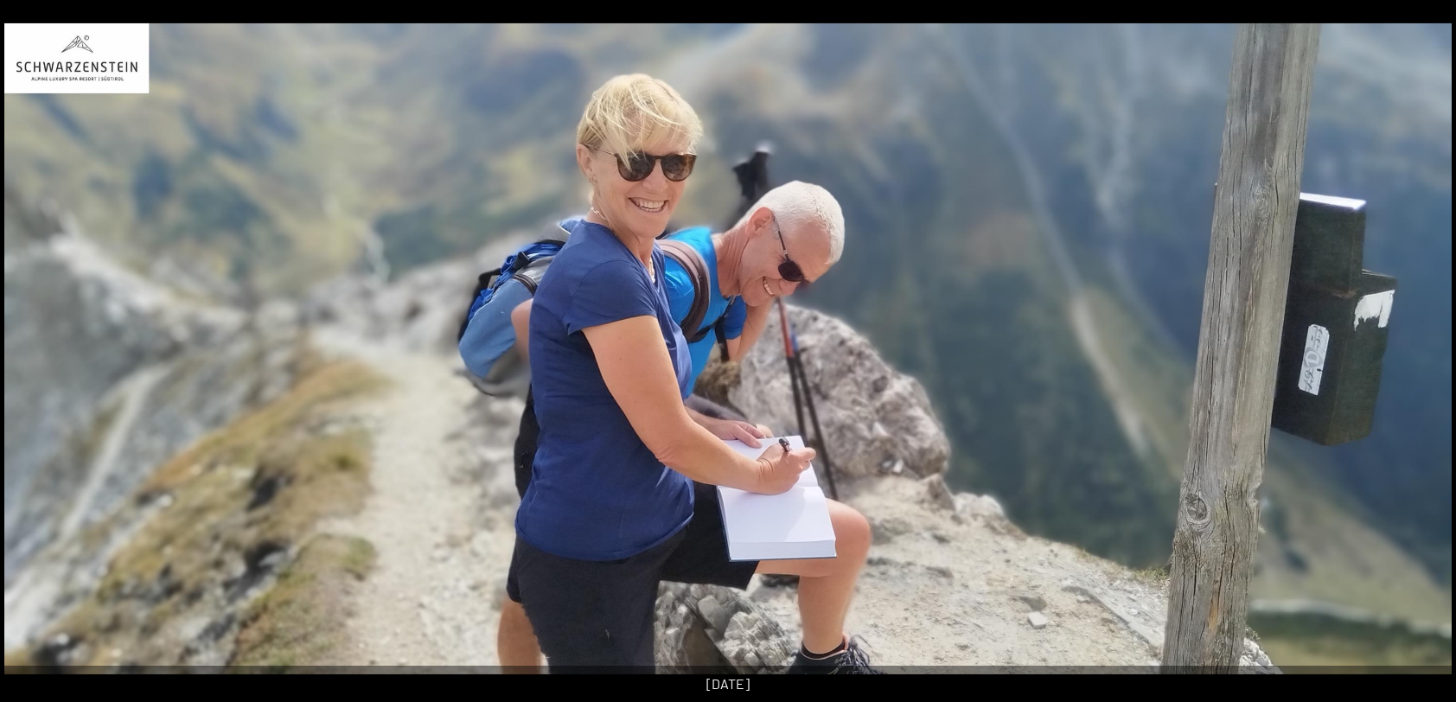
click at [1419, 354] on button "Next slide" at bounding box center [1429, 359] width 36 height 34
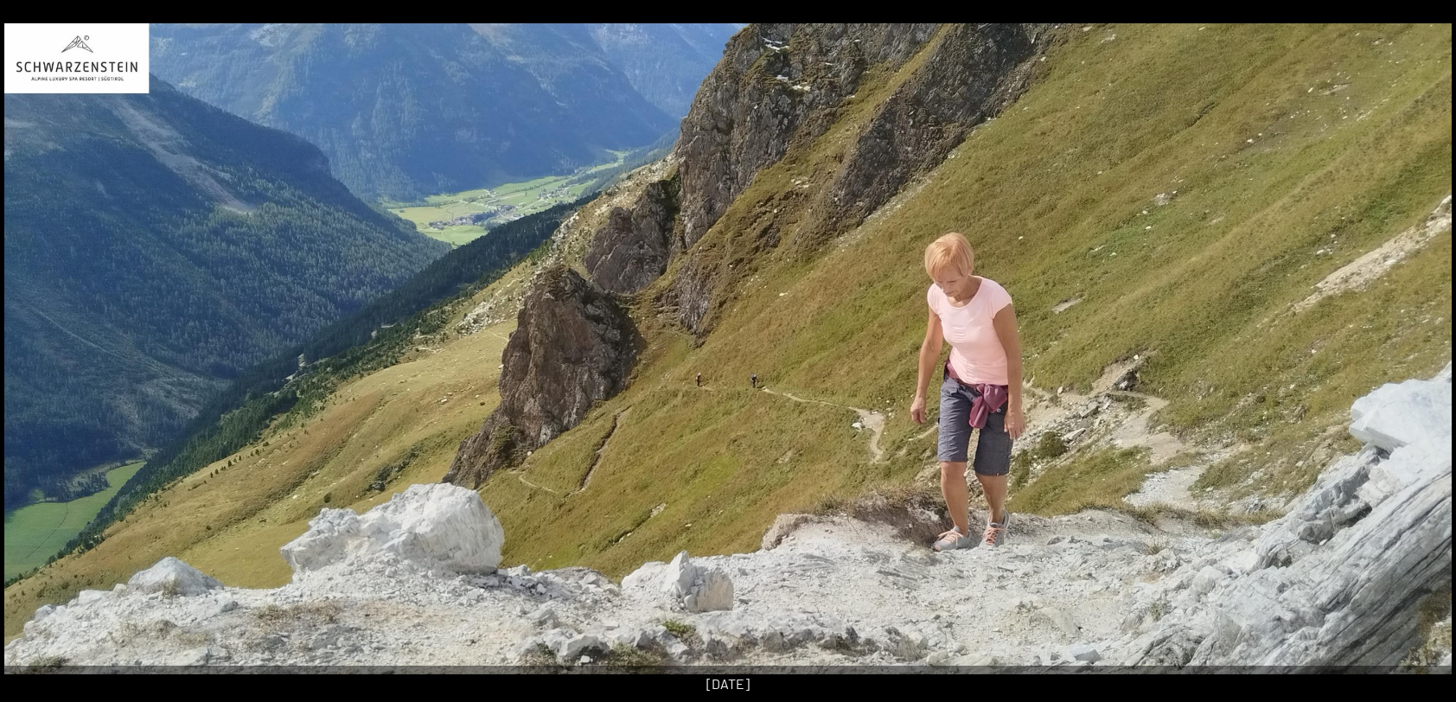
click at [1419, 354] on button "Next slide" at bounding box center [1429, 359] width 36 height 34
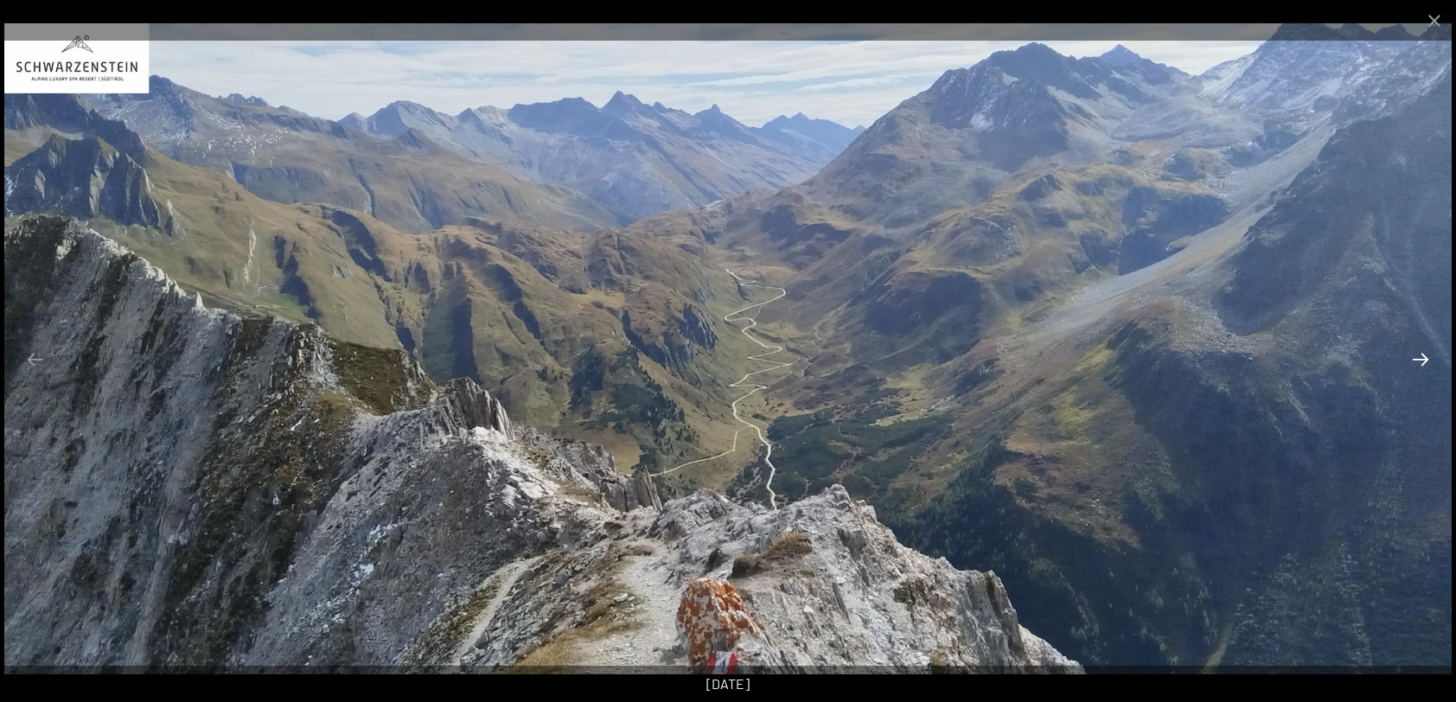
click at [1419, 354] on button "Next slide" at bounding box center [1420, 359] width 36 height 34
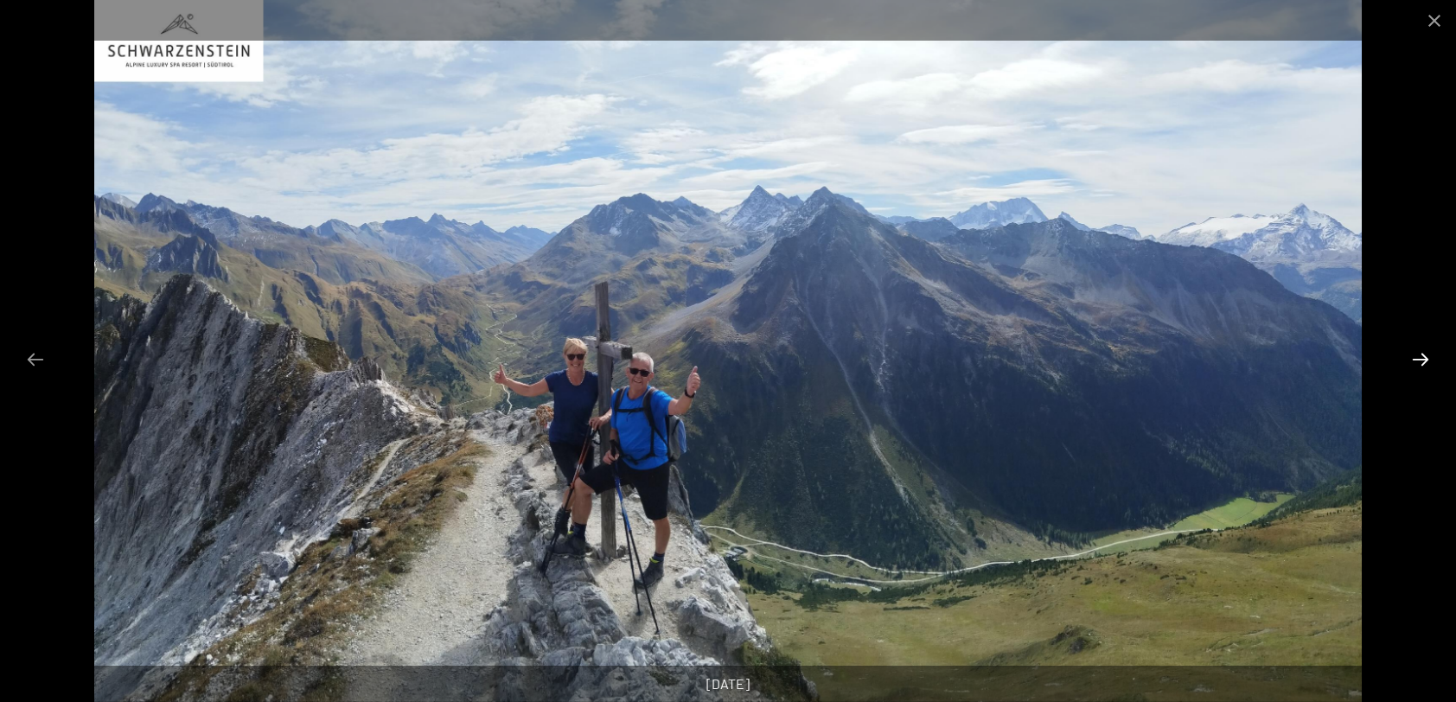
click at [1419, 354] on button "Next slide" at bounding box center [1420, 359] width 36 height 34
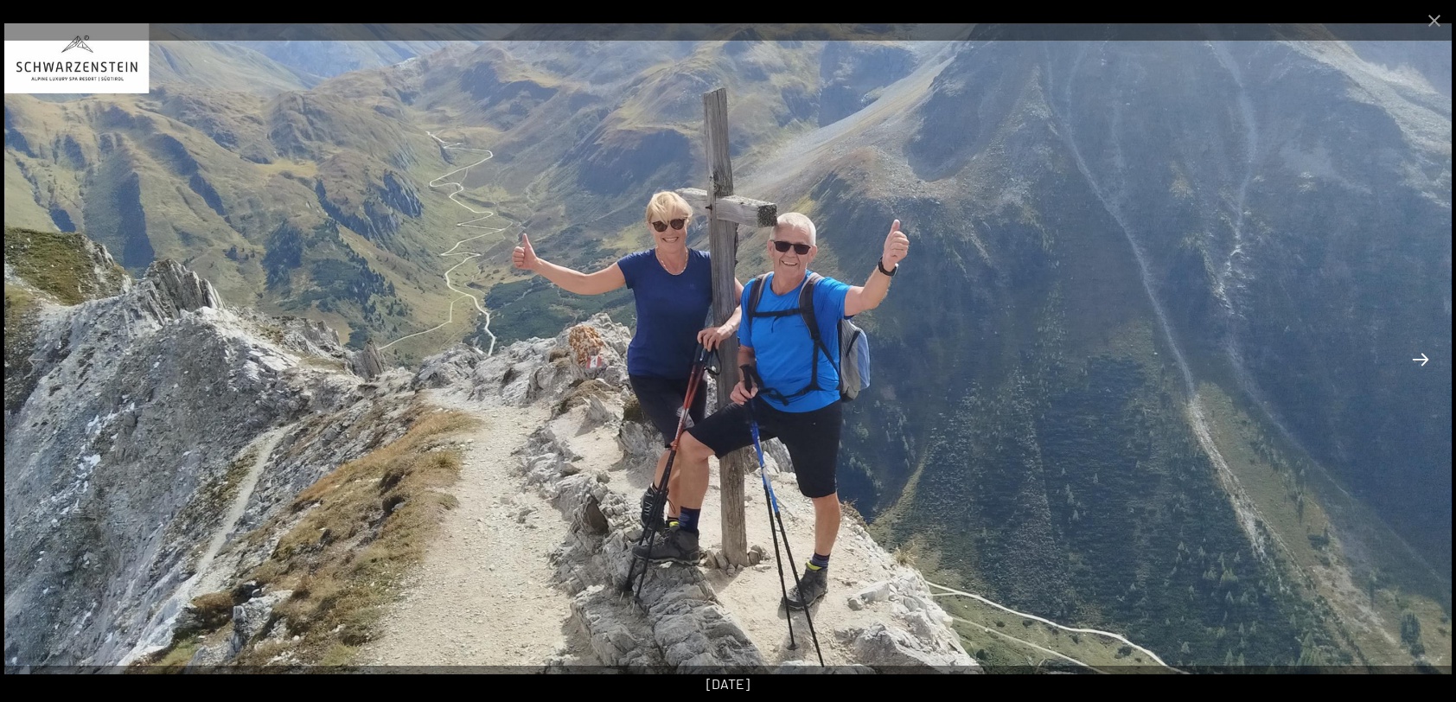
click at [1419, 354] on button "Next slide" at bounding box center [1420, 359] width 36 height 34
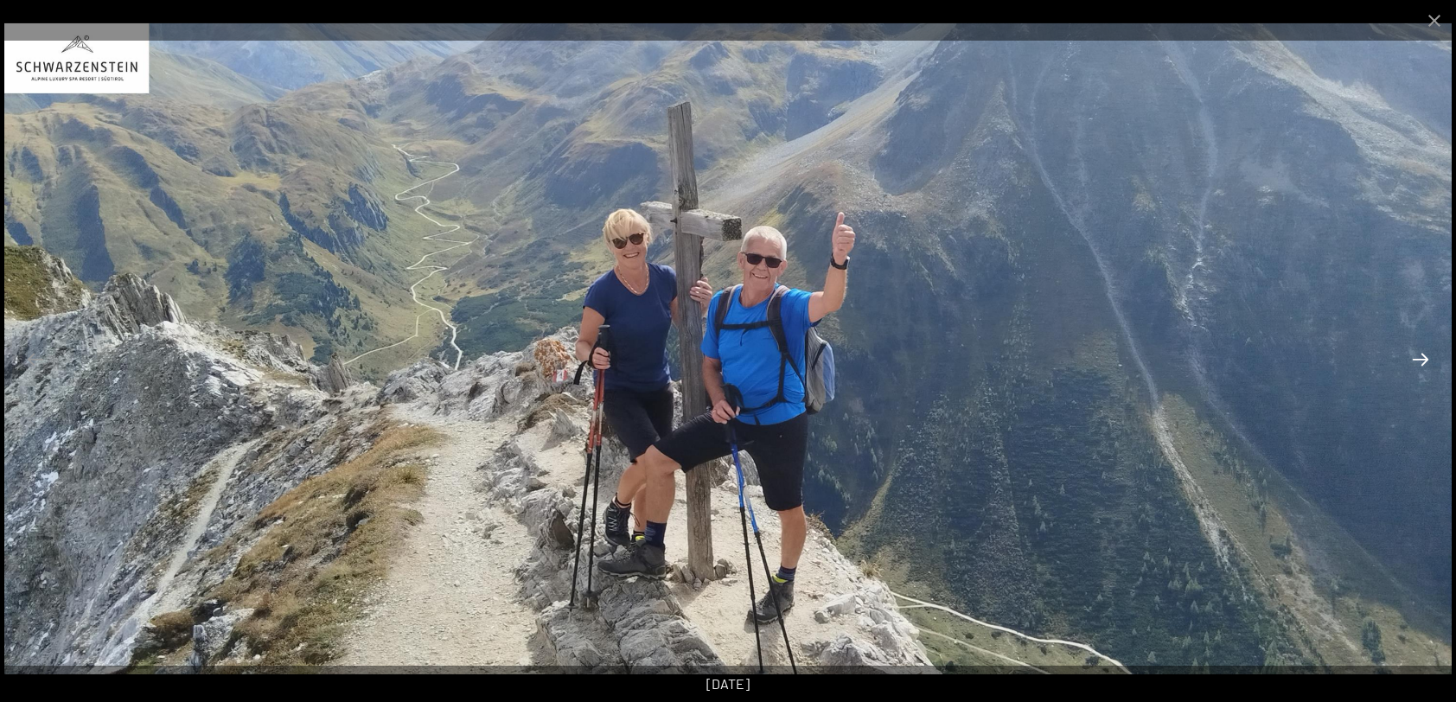
click at [1419, 354] on button "Next slide" at bounding box center [1420, 359] width 36 height 34
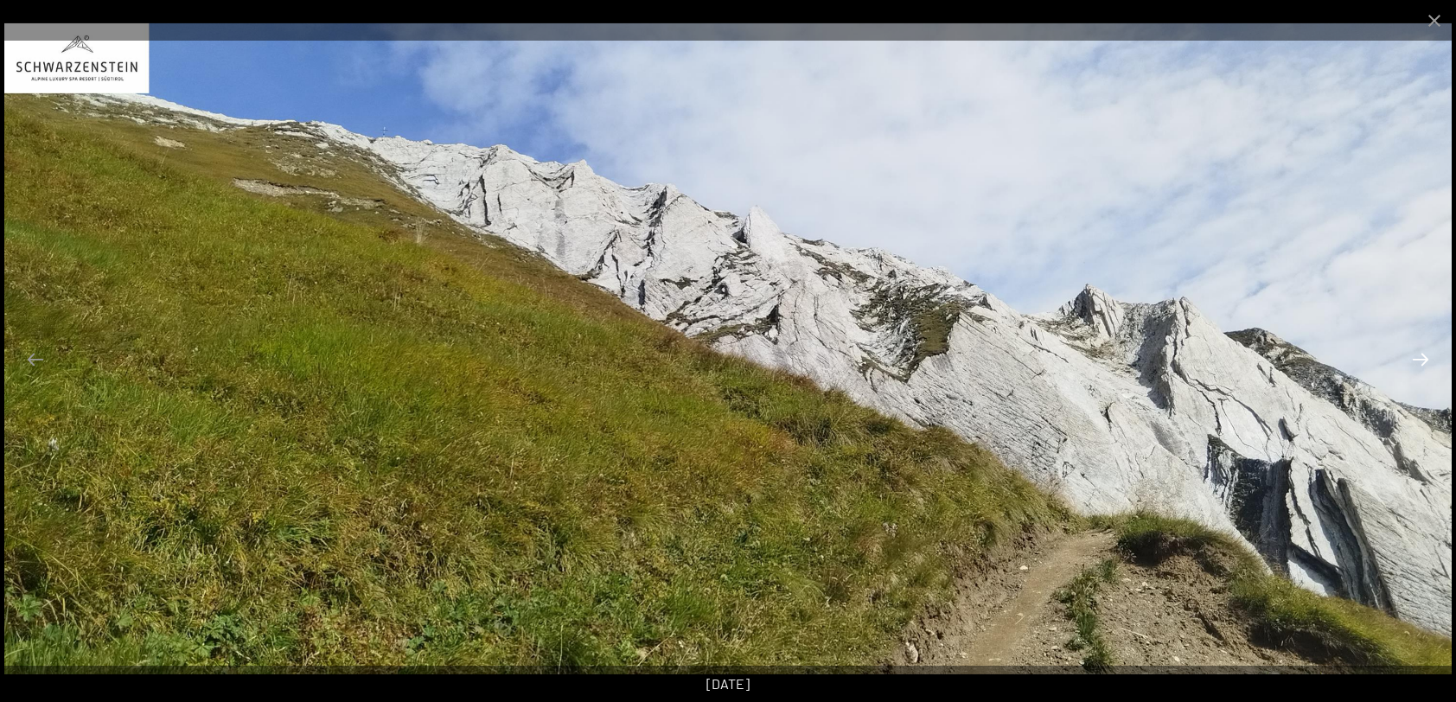
click at [1419, 354] on button "Next slide" at bounding box center [1420, 359] width 36 height 34
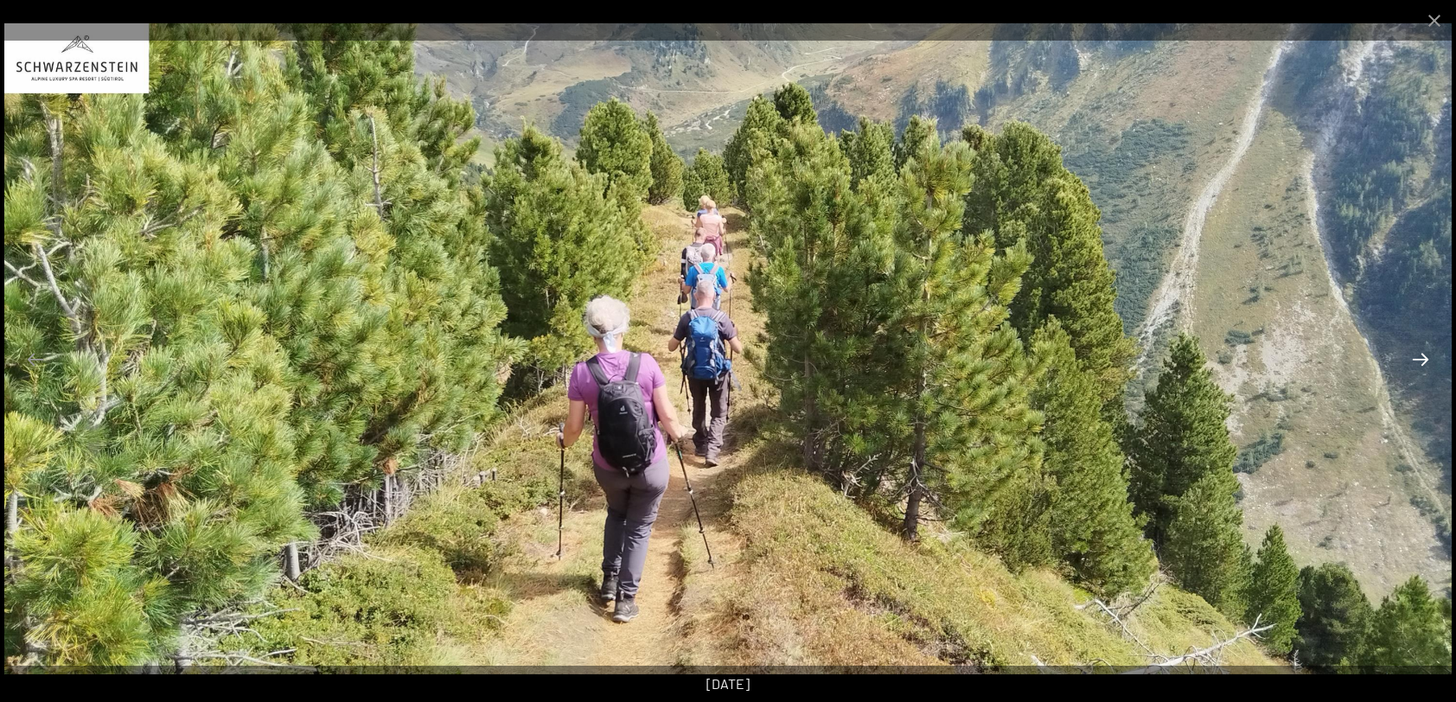
click at [1419, 354] on button "Next slide" at bounding box center [1420, 359] width 36 height 34
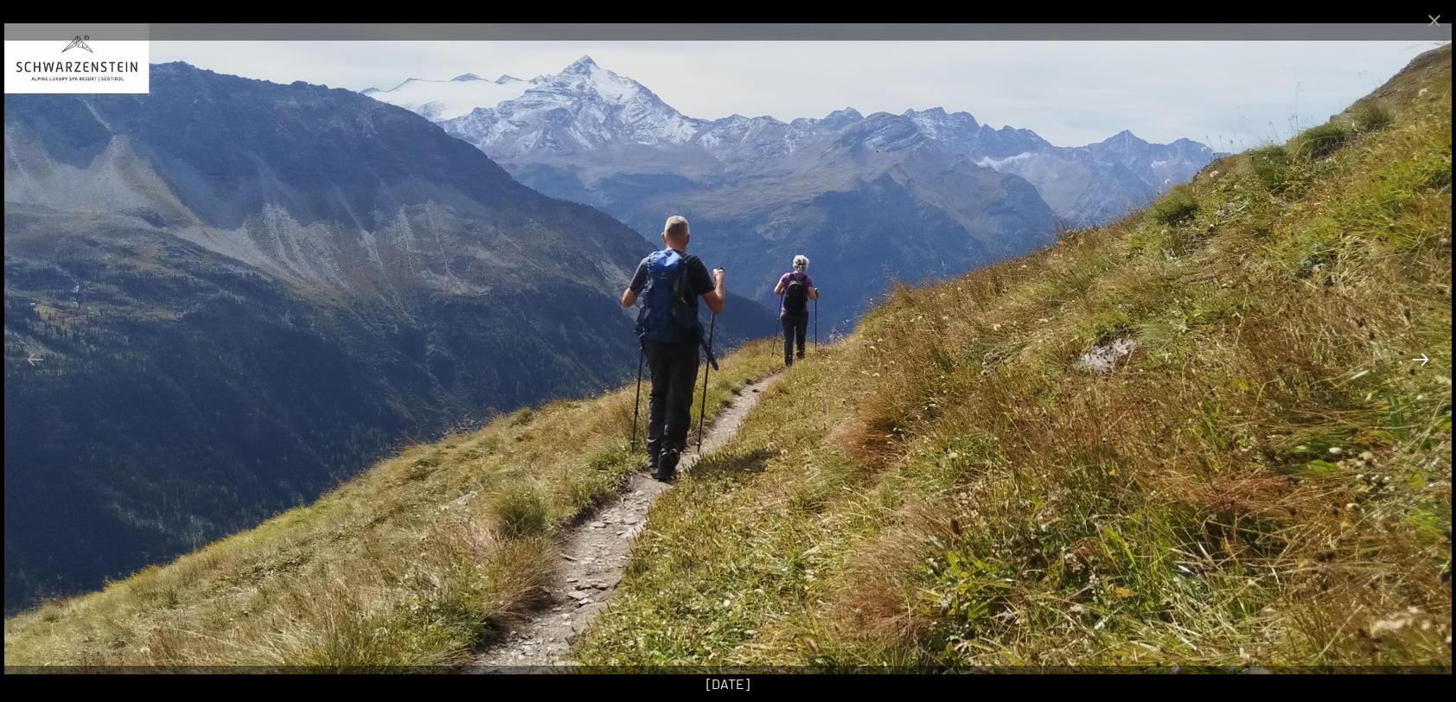
click at [1421, 356] on button "Next slide" at bounding box center [1420, 359] width 36 height 34
